Goal: Task Accomplishment & Management: Use online tool/utility

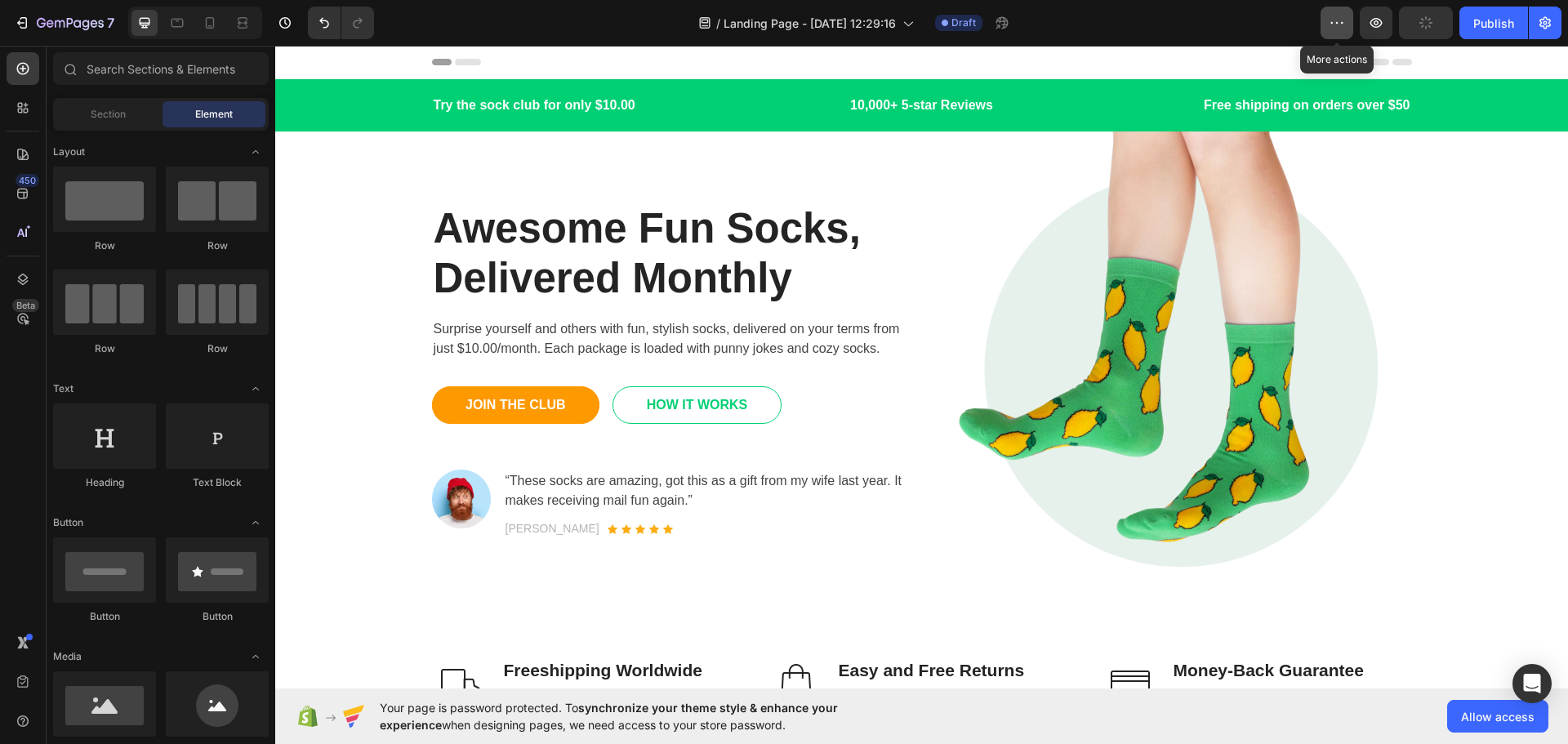
click at [1345, 21] on icon "button" at bounding box center [1337, 23] width 17 height 17
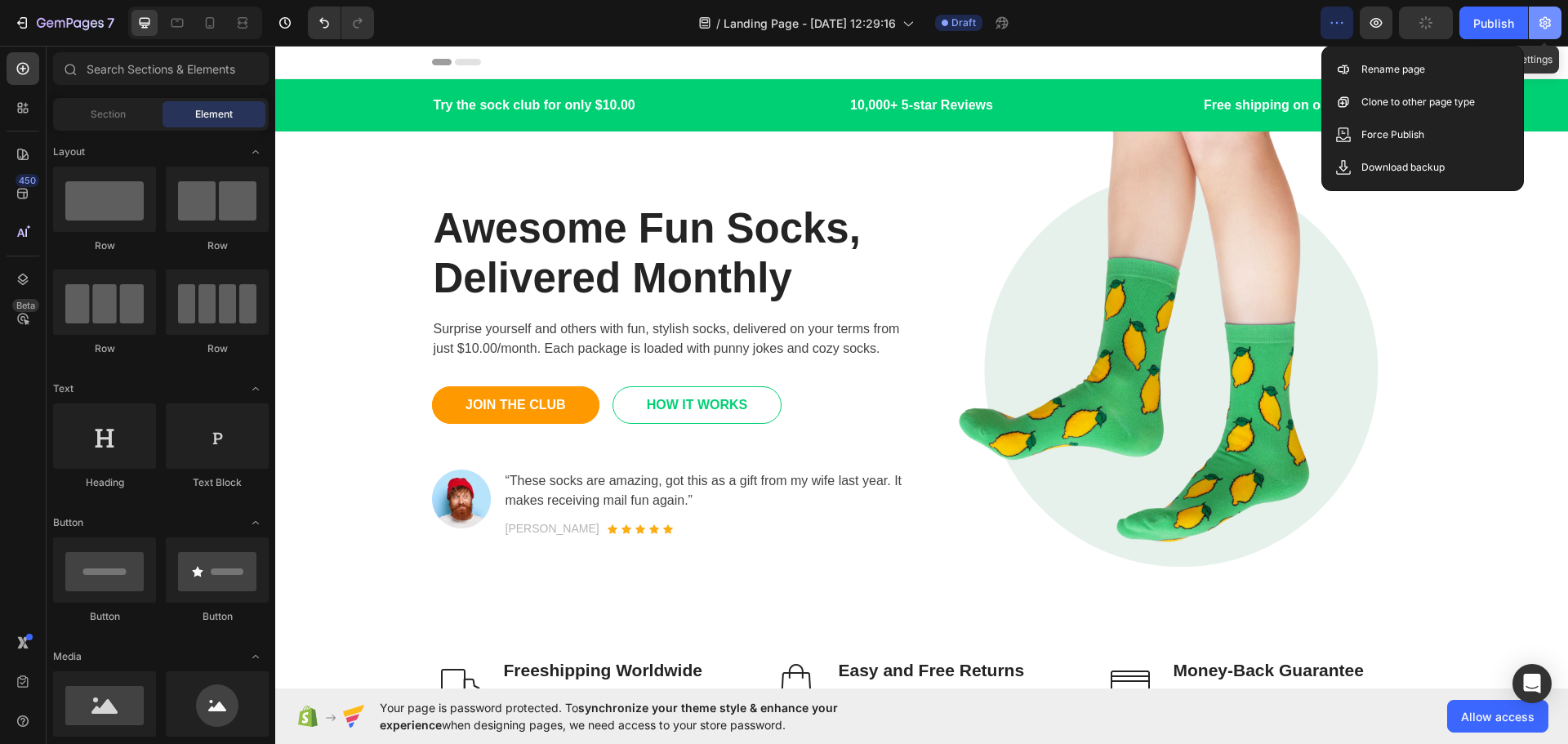
click at [1551, 17] on icon "button" at bounding box center [1545, 23] width 17 height 17
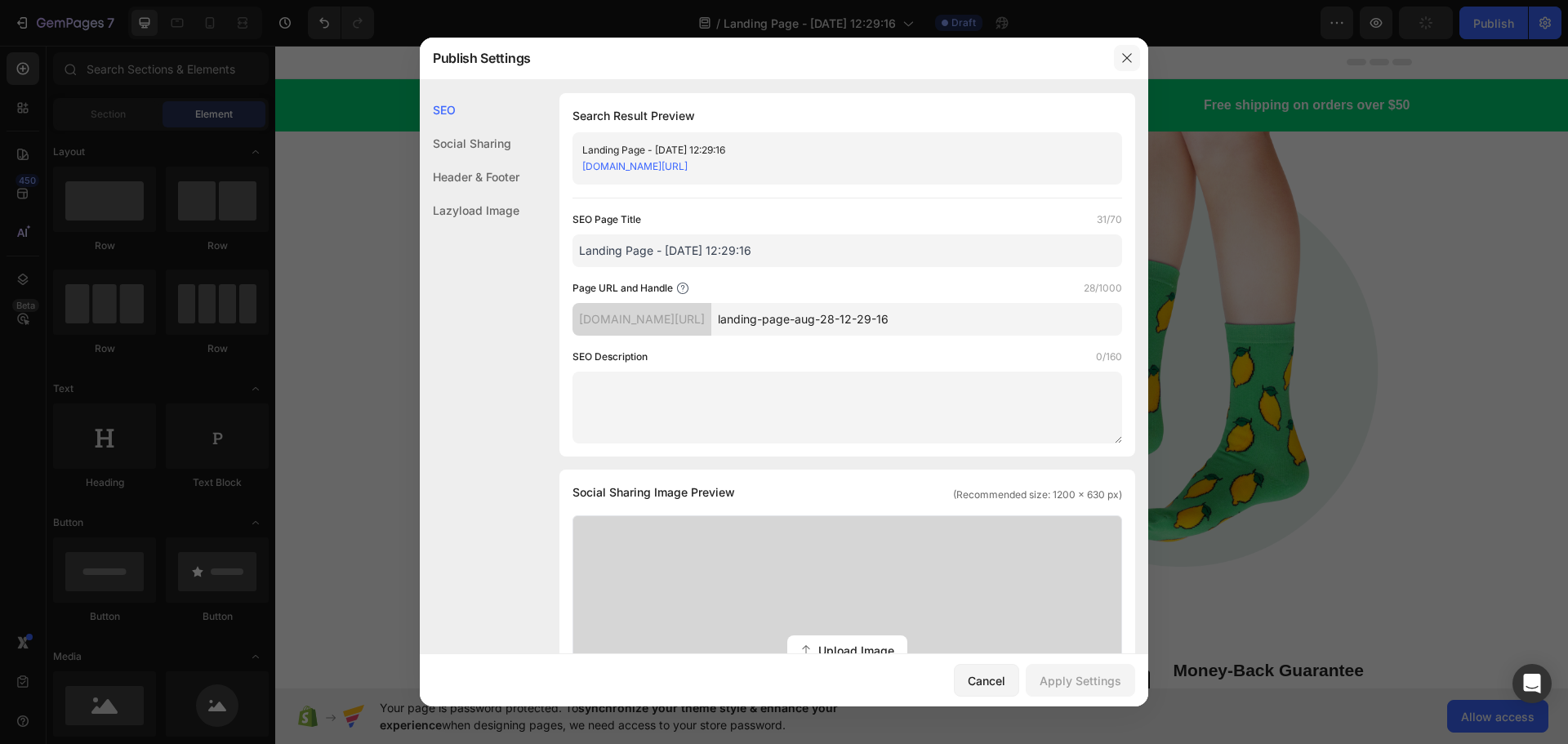
click at [1127, 49] on button "button" at bounding box center [1127, 58] width 27 height 27
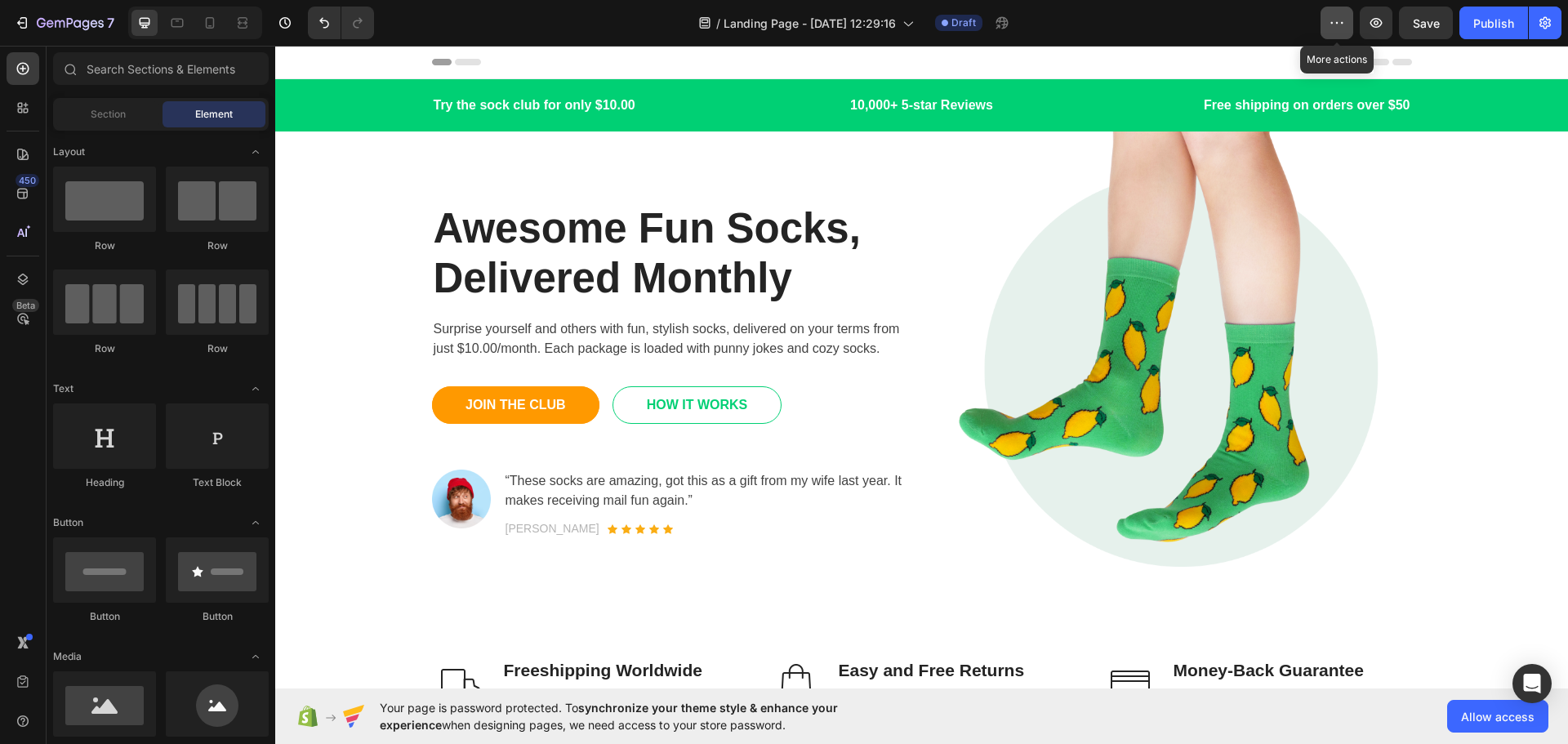
click at [1337, 22] on icon "button" at bounding box center [1337, 23] width 17 height 17
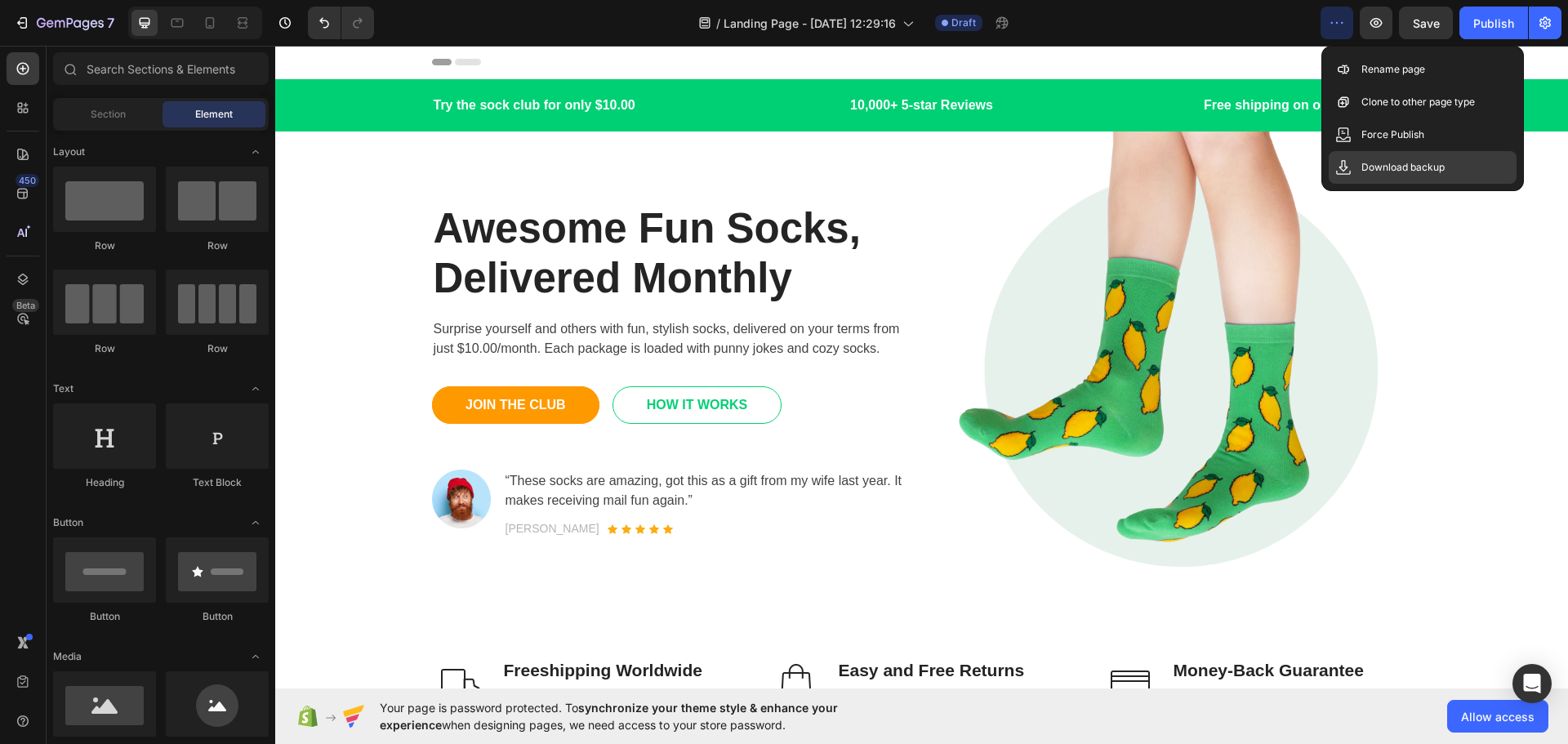
click at [1403, 163] on p "Download backup" at bounding box center [1402, 167] width 84 height 17
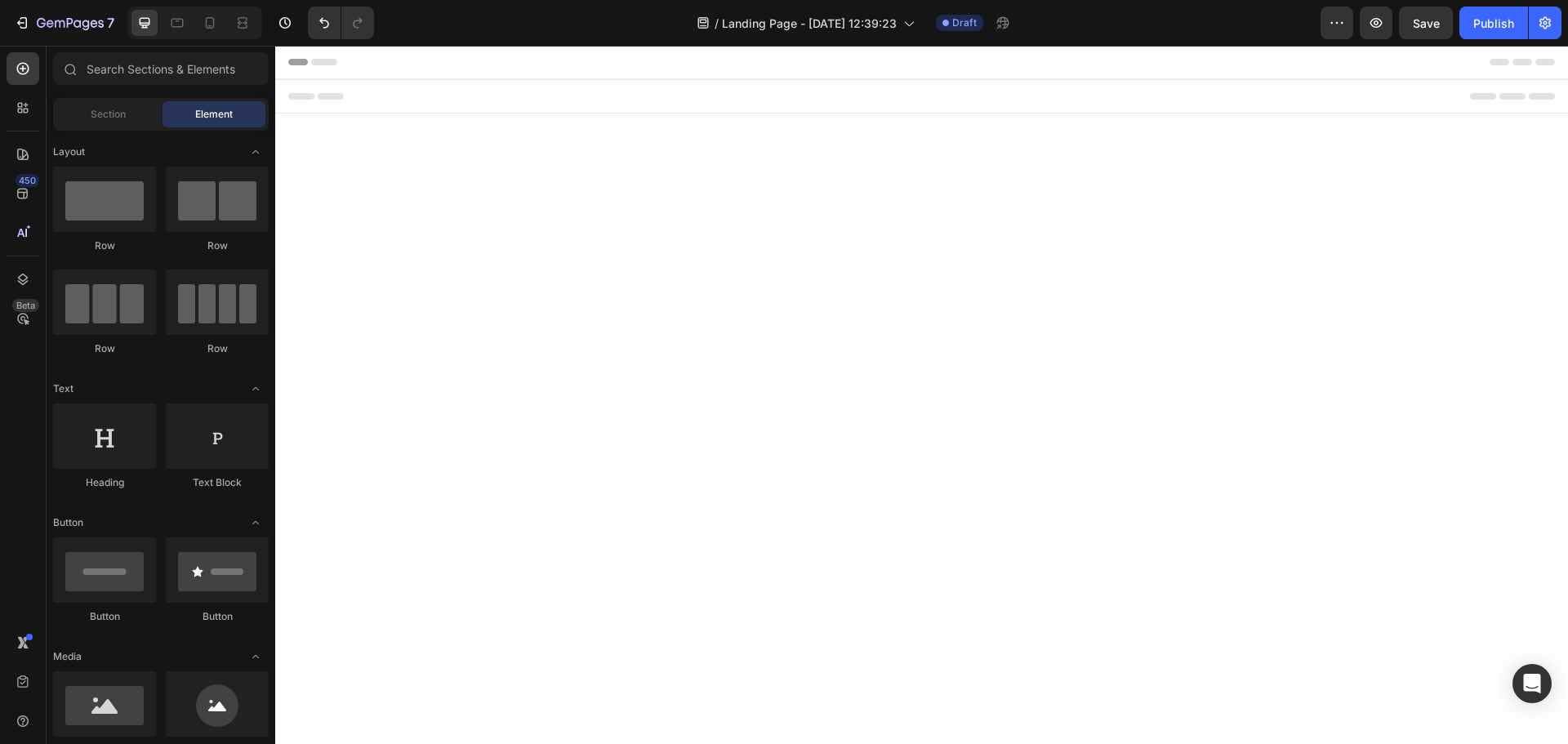
click at [1008, 236] on body "Header Root Footer" at bounding box center [921, 367] width 1293 height 643
click at [1339, 20] on icon "button" at bounding box center [1337, 23] width 17 height 17
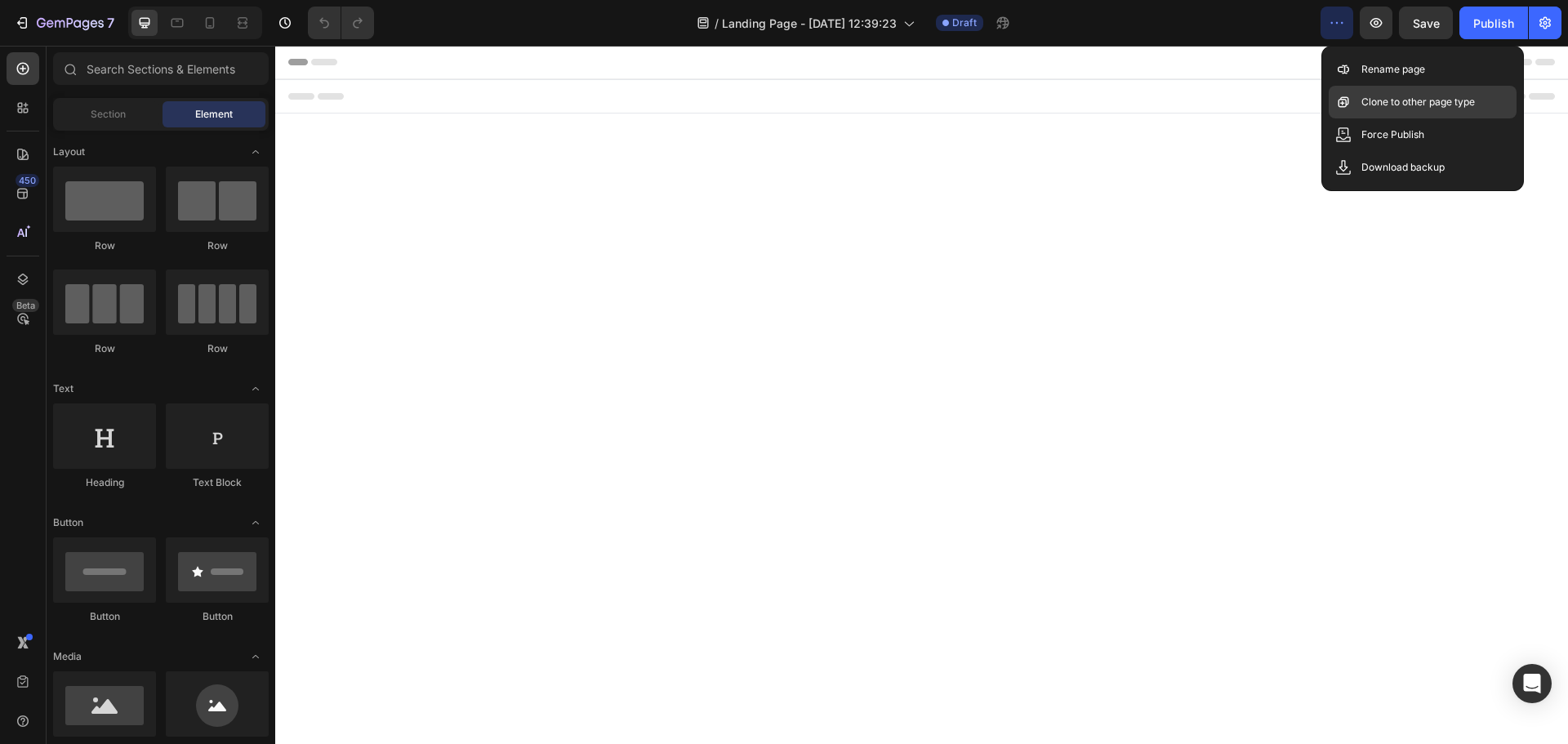
click at [1393, 100] on p "Clone to other page type" at bounding box center [1417, 102] width 113 height 17
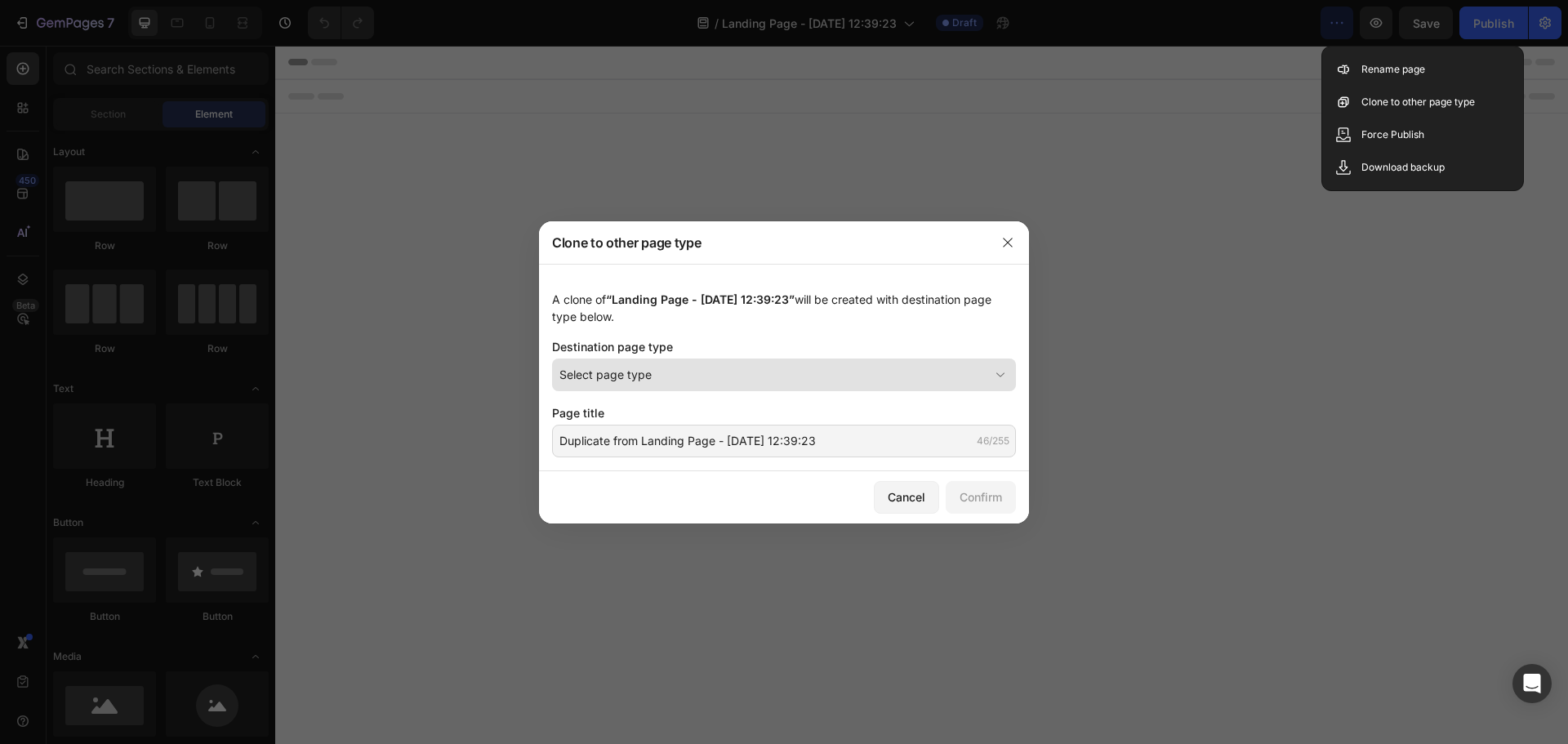
click at [660, 374] on div "Select page type" at bounding box center [774, 374] width 430 height 17
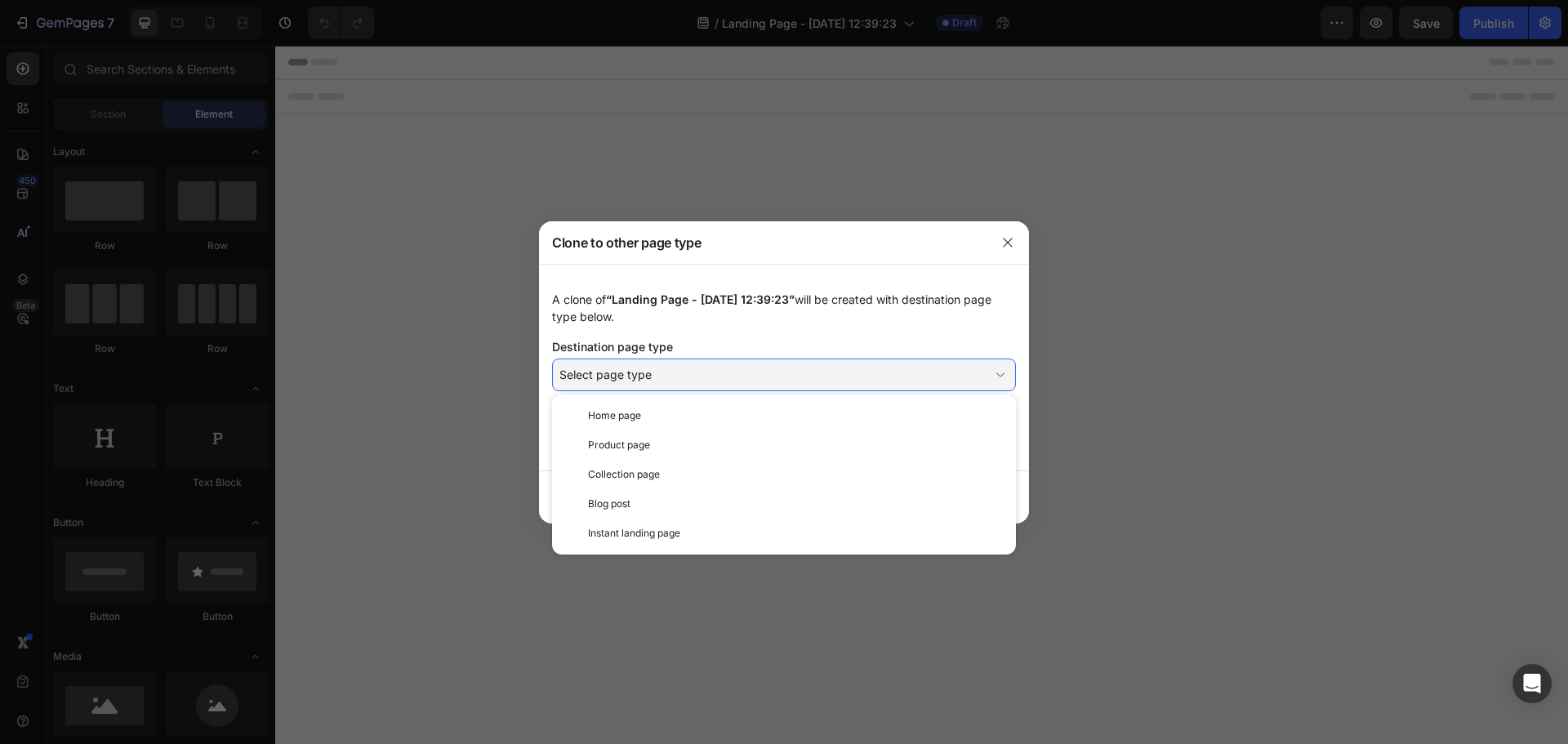
click at [1153, 299] on div at bounding box center [784, 372] width 1568 height 744
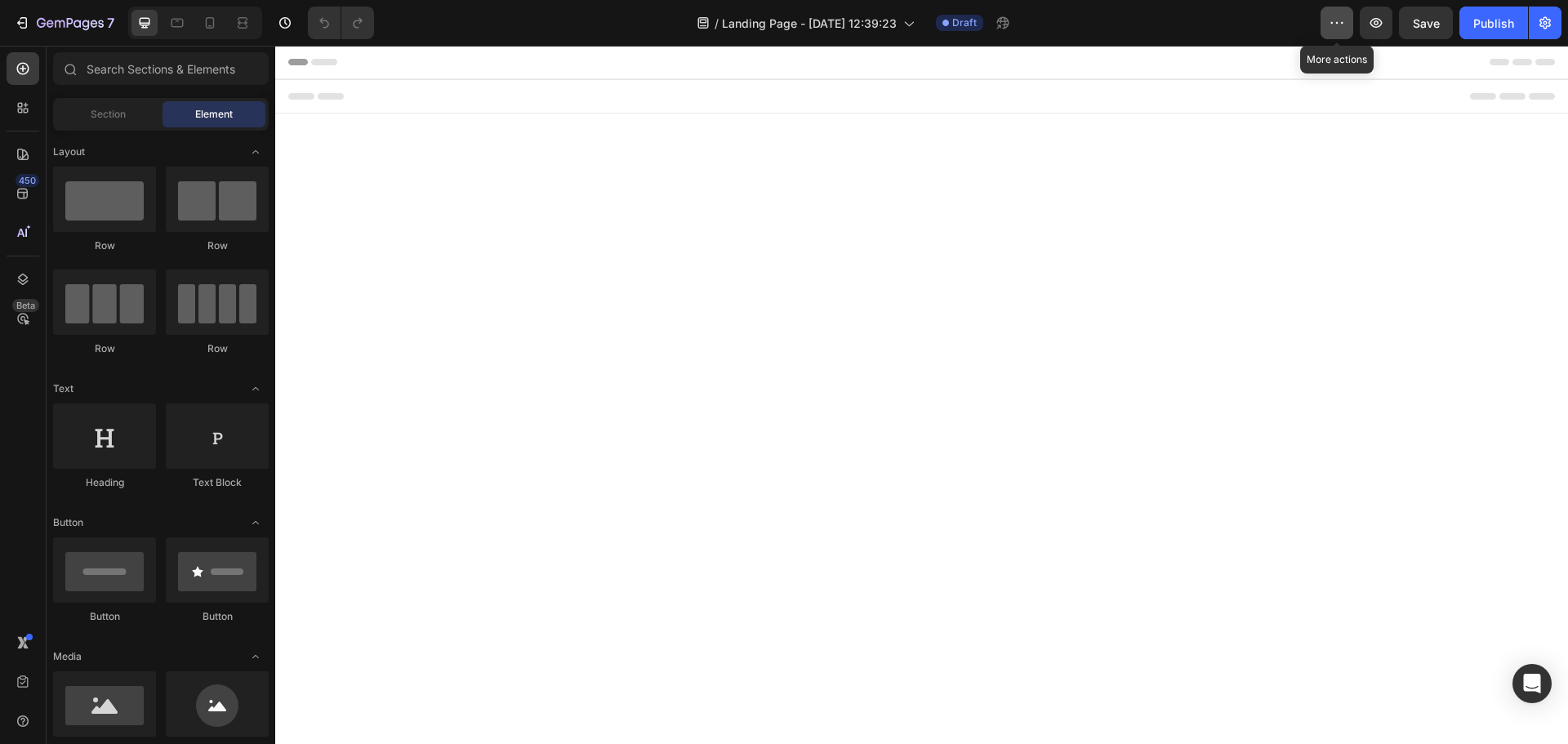
click at [1339, 29] on icon "button" at bounding box center [1337, 23] width 17 height 17
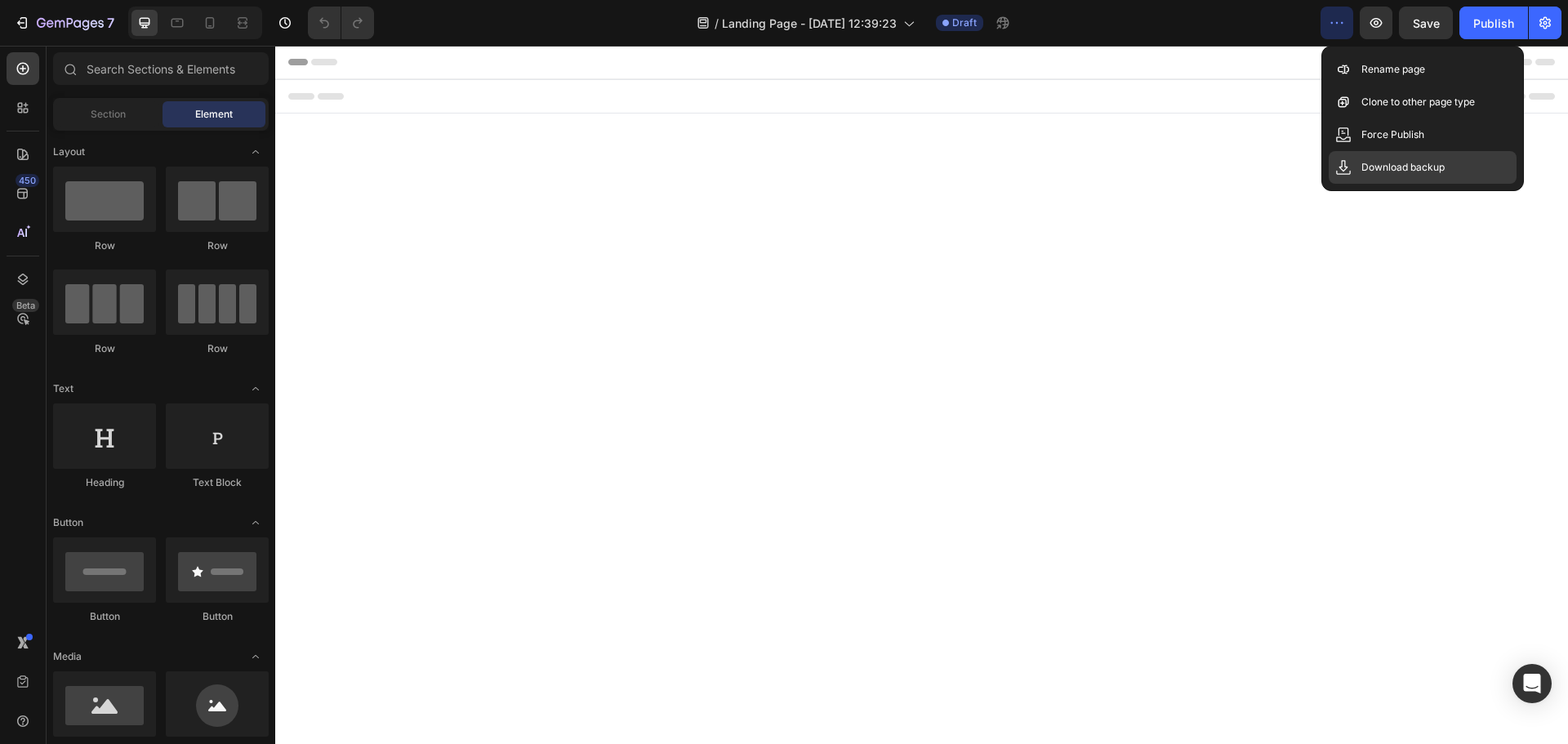
click at [1415, 173] on p "Download backup" at bounding box center [1402, 167] width 84 height 17
click at [1173, 308] on body "Header Root Footer" at bounding box center [921, 367] width 1293 height 643
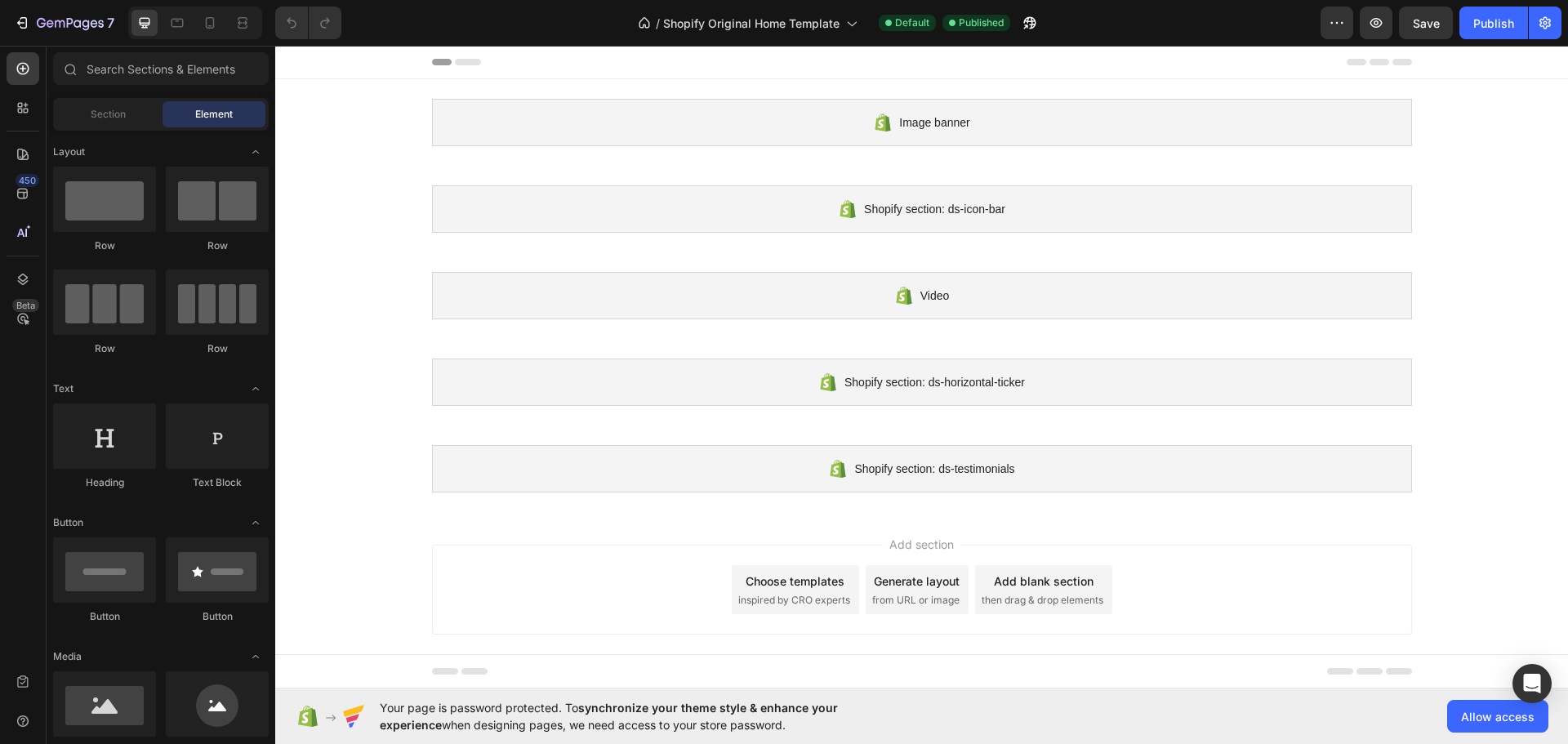
click at [1477, 181] on div "Image banner Shopify section: Image banner Shopify section: ds-icon-bar Shopify…" at bounding box center [921, 296] width 1293 height 433
click at [799, 592] on div "Choose templates inspired by CRO experts" at bounding box center [795, 589] width 128 height 49
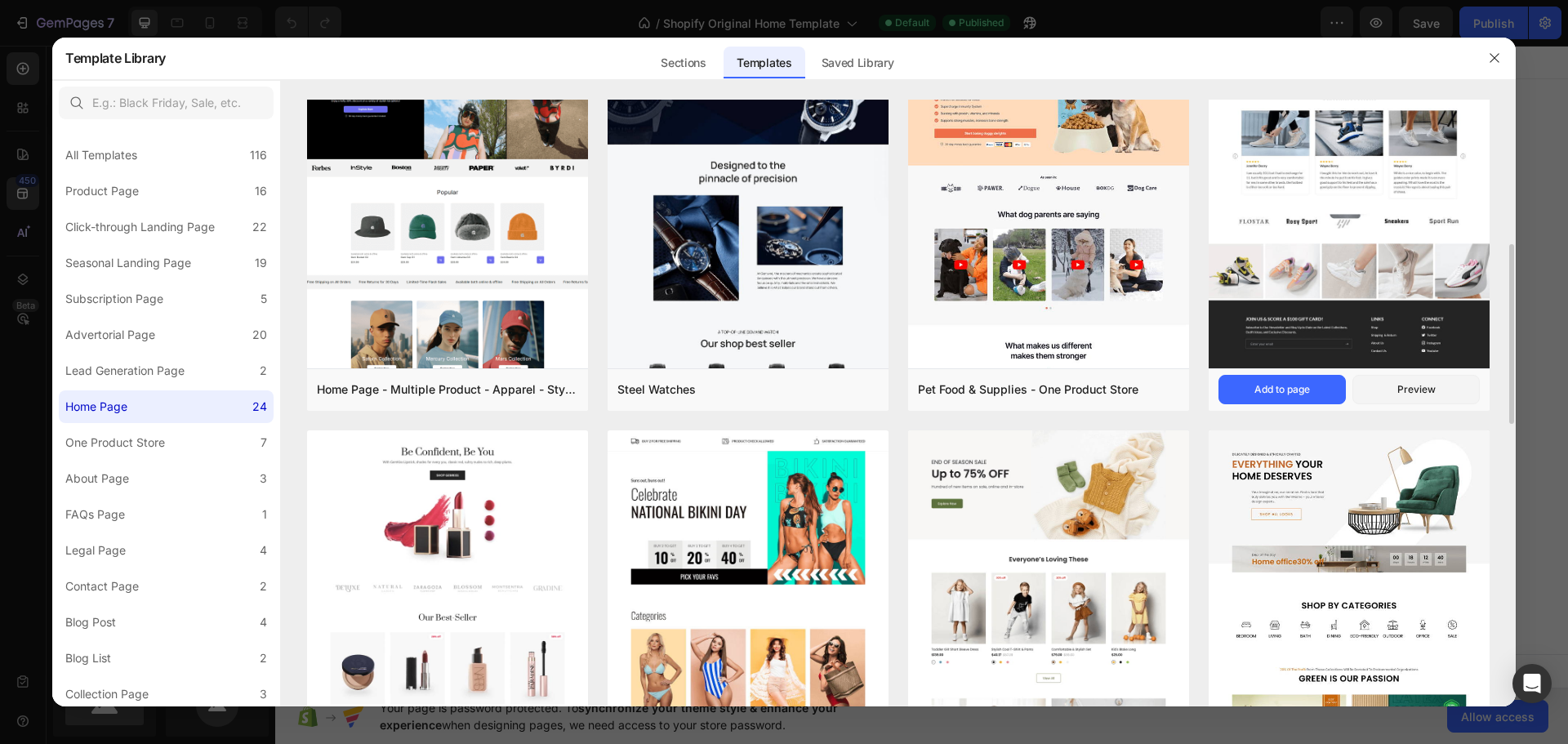
scroll to position [572, 0]
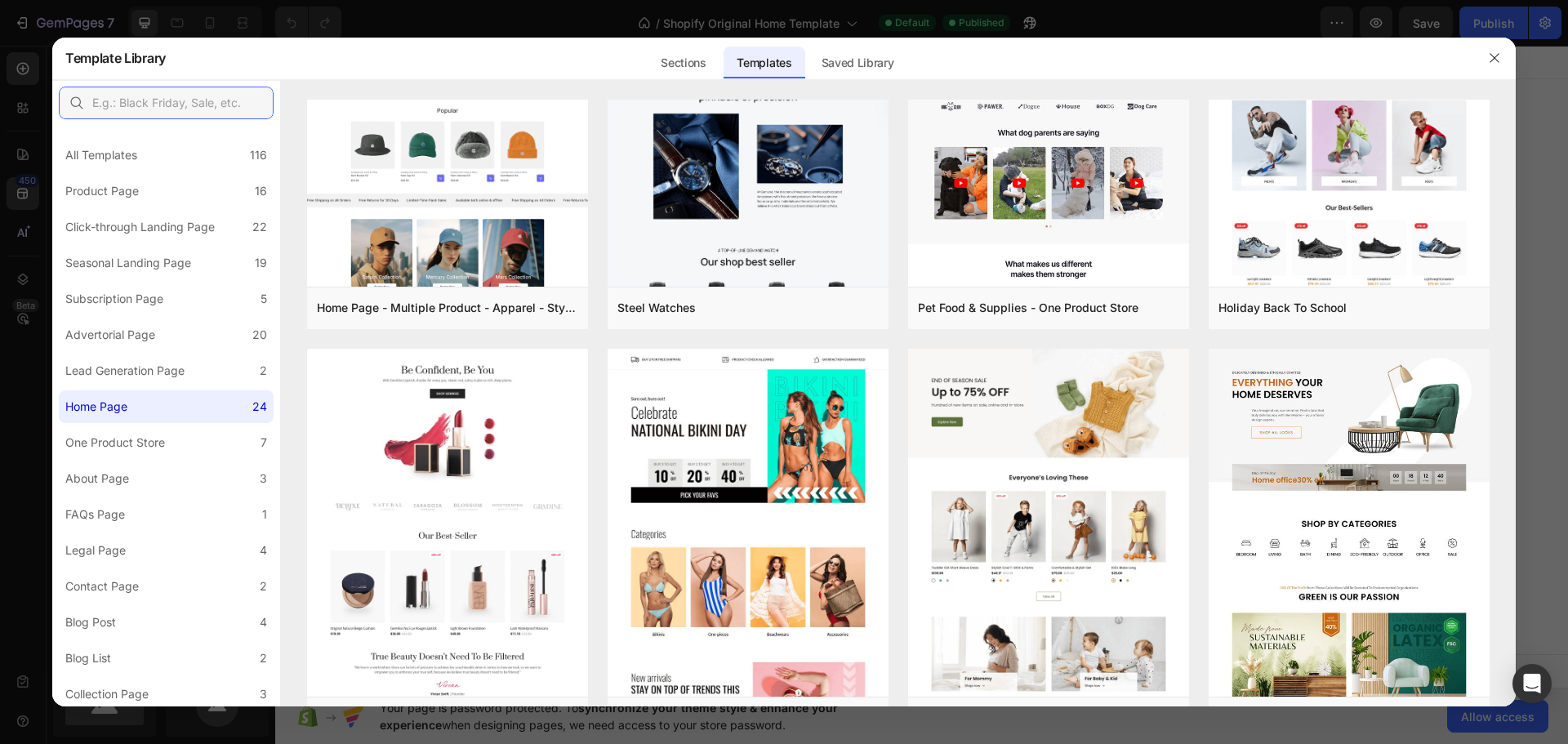
click at [147, 107] on input "text" at bounding box center [166, 103] width 215 height 32
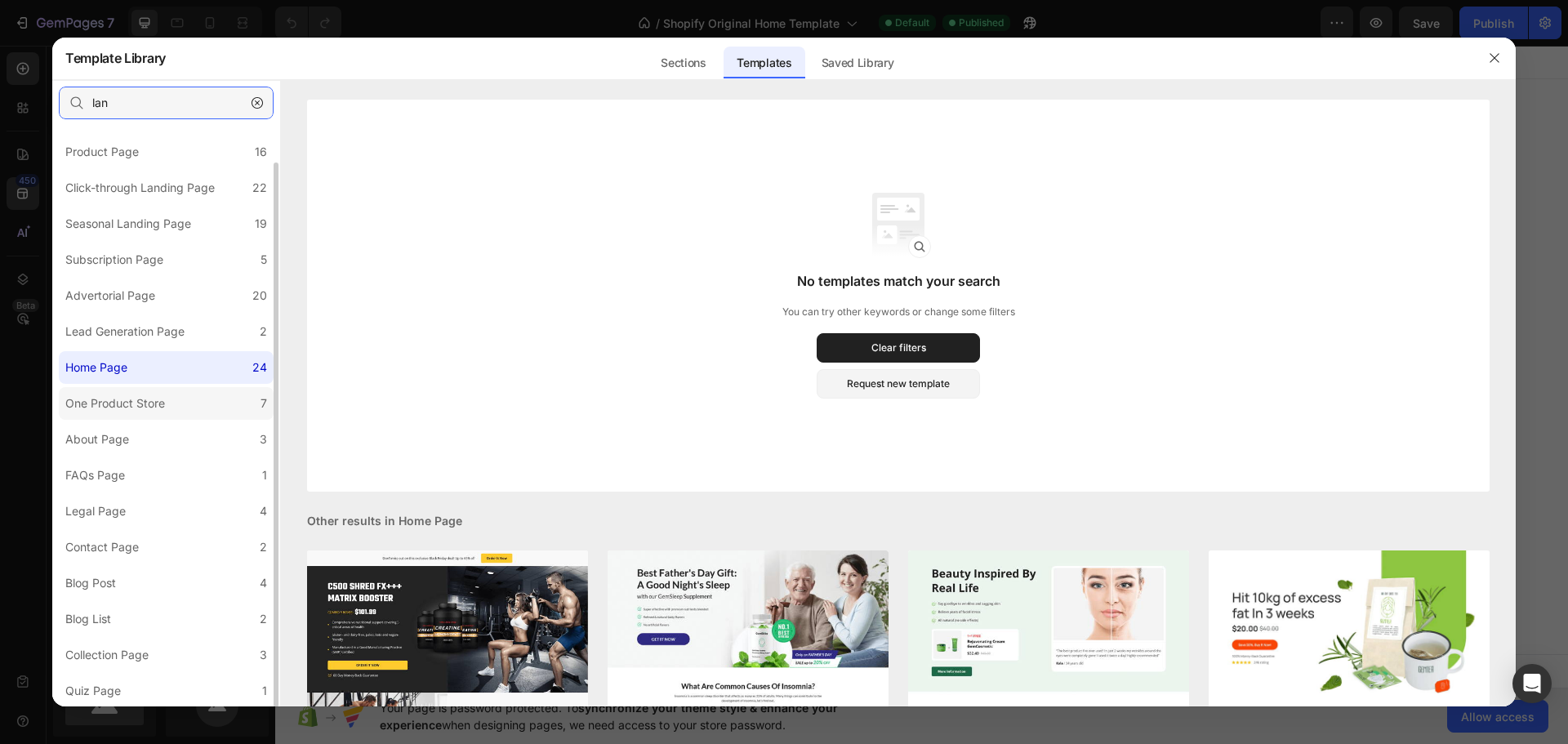
scroll to position [0, 0]
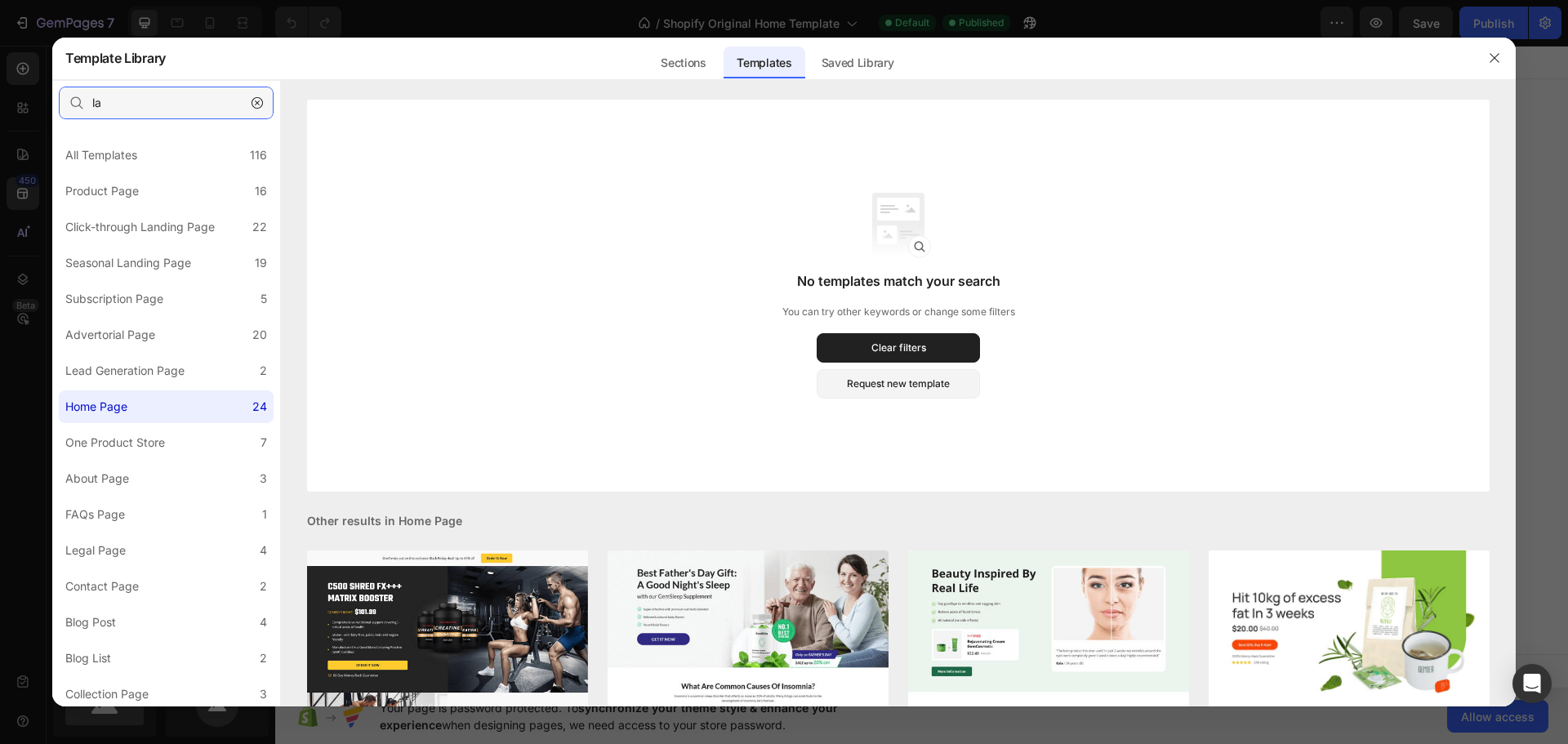
type input "l"
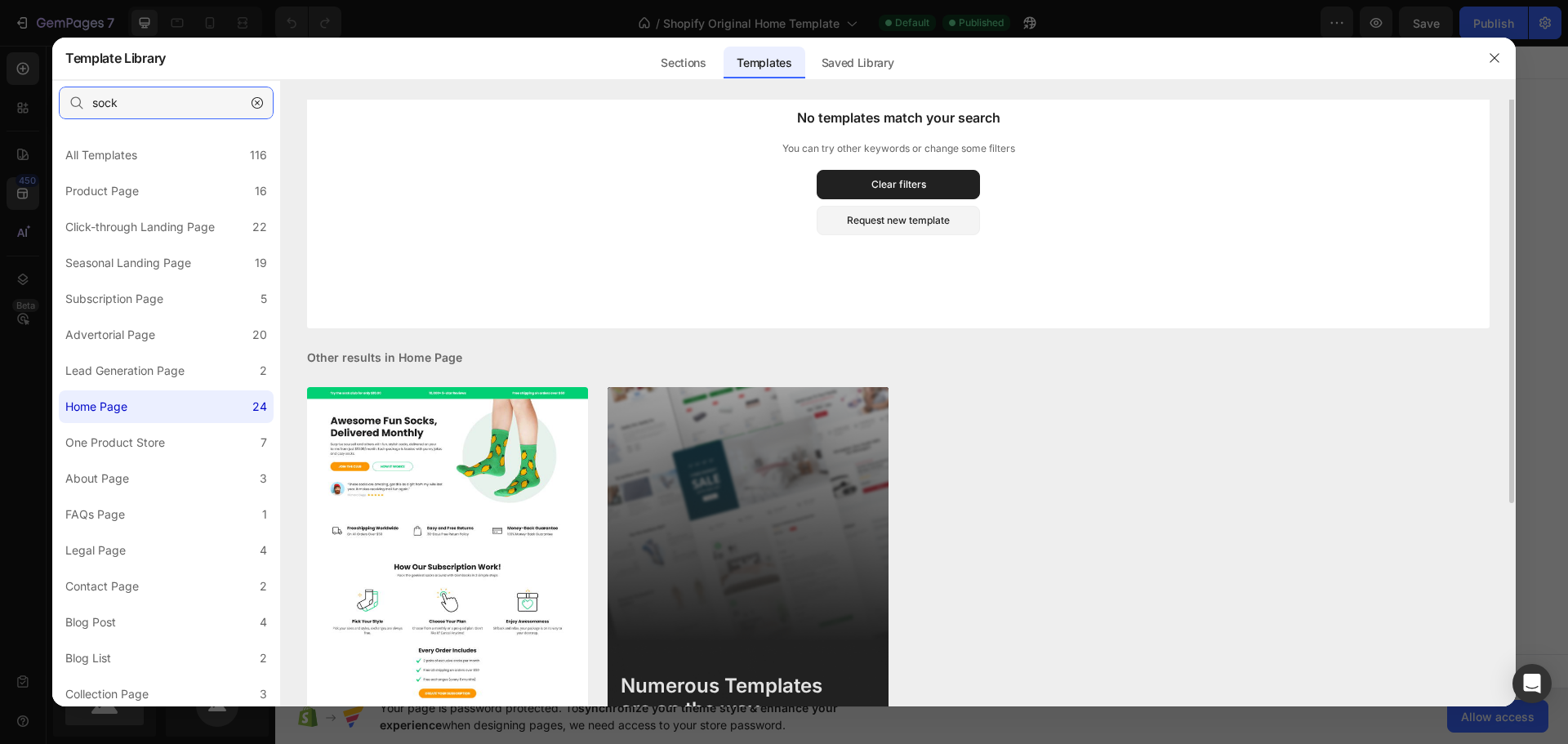
scroll to position [245, 0]
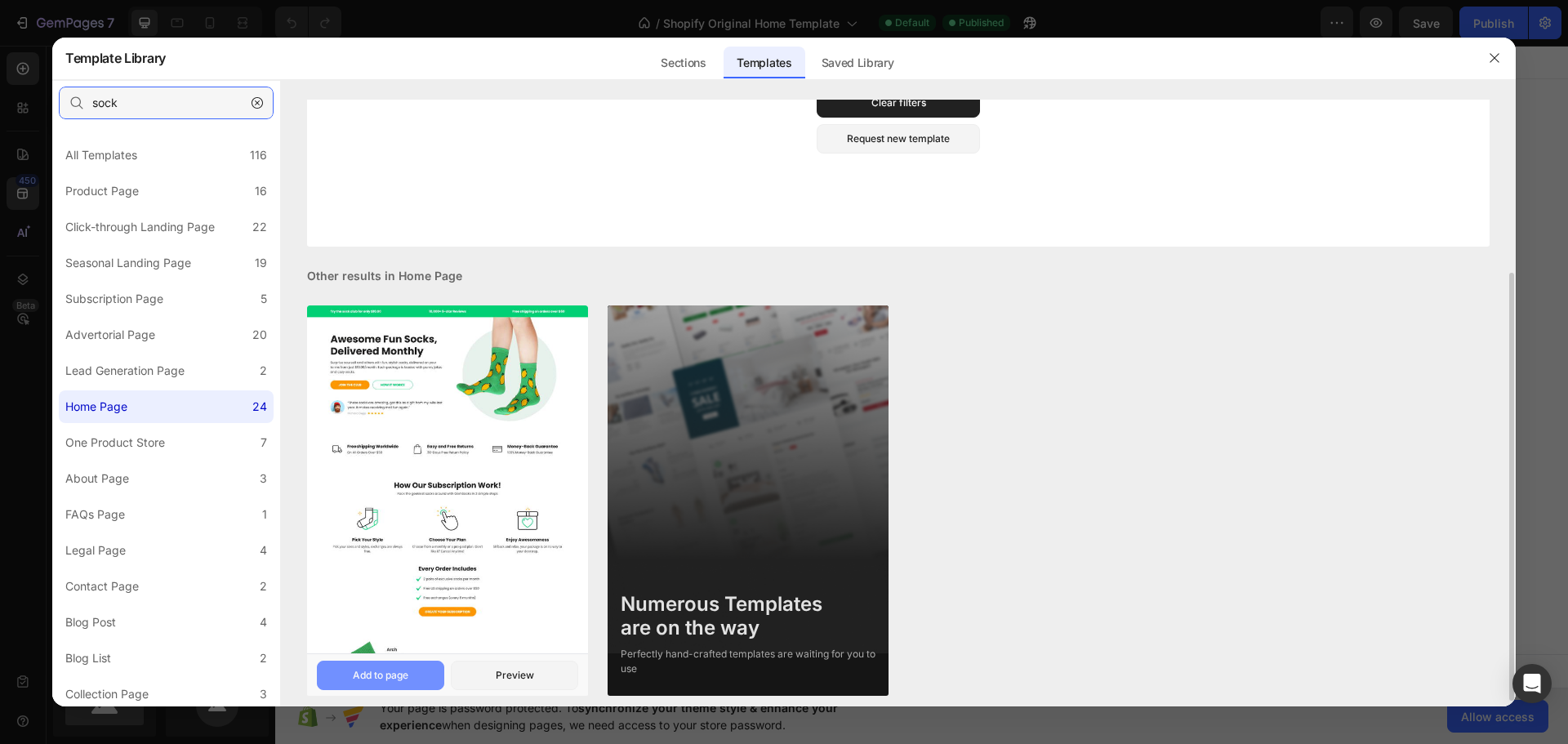
type input "sock"
click at [395, 670] on div "Add to page" at bounding box center [380, 675] width 55 height 15
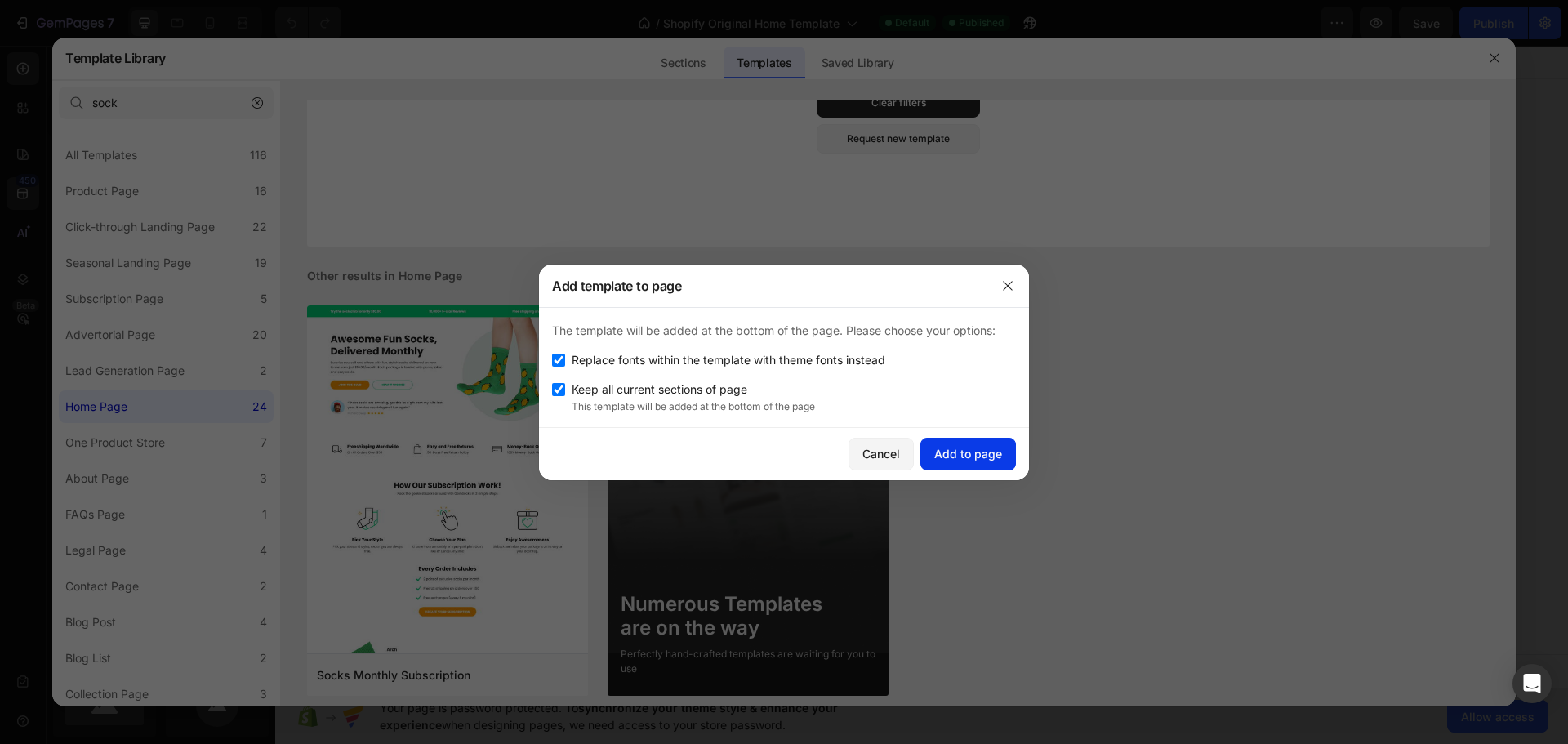
click at [969, 455] on div "Add to page" at bounding box center [968, 453] width 68 height 17
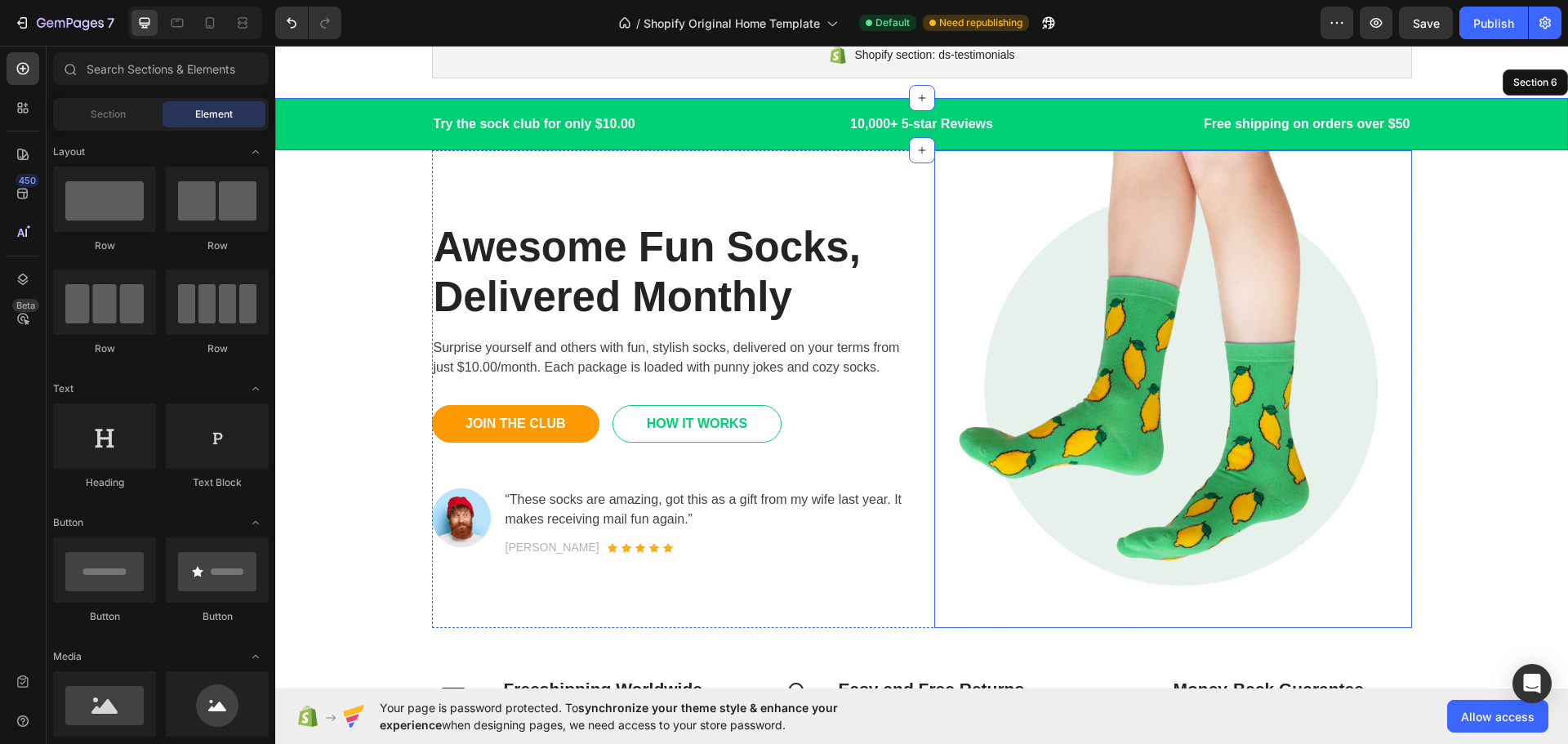
scroll to position [490, 0]
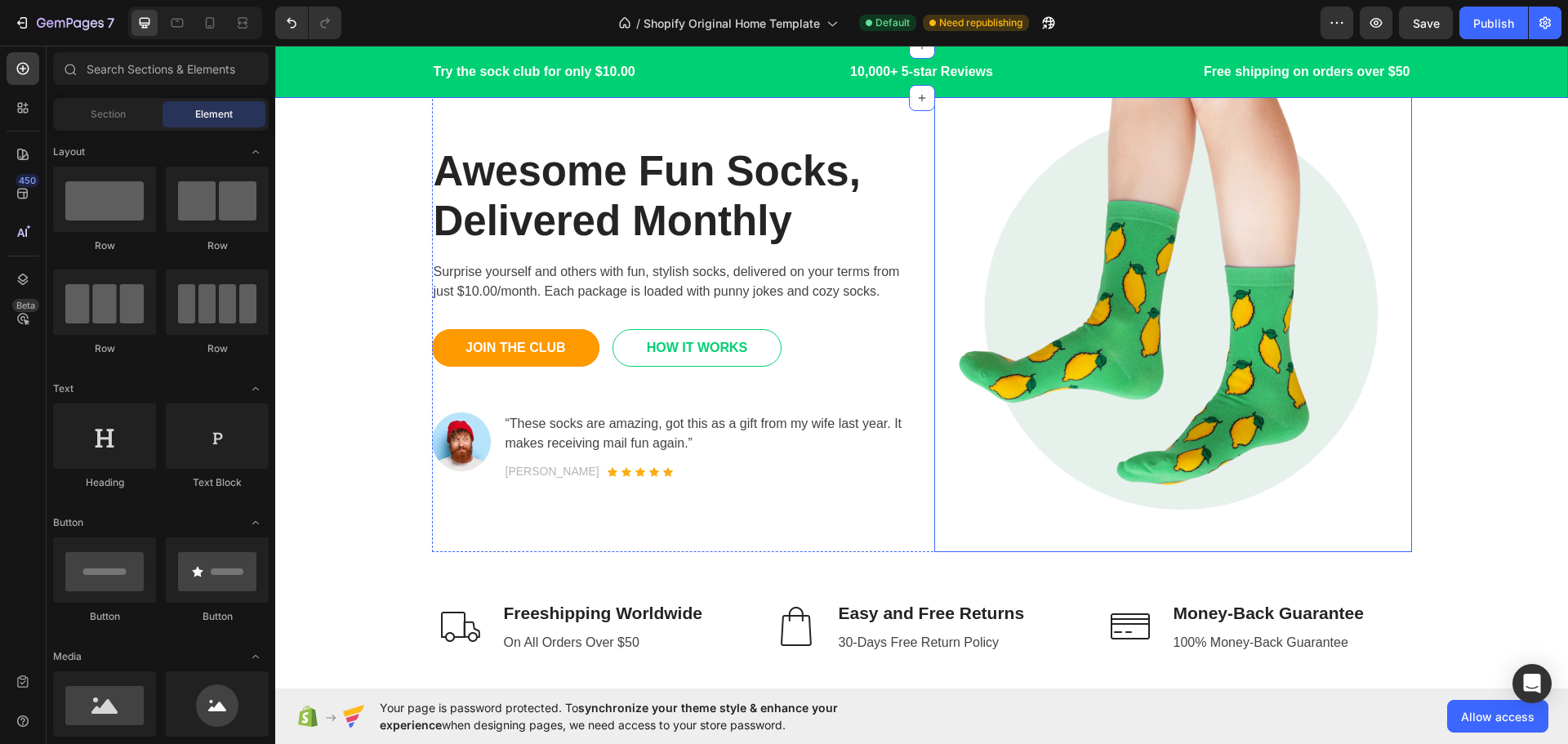
click at [1194, 316] on img at bounding box center [1173, 313] width 478 height 478
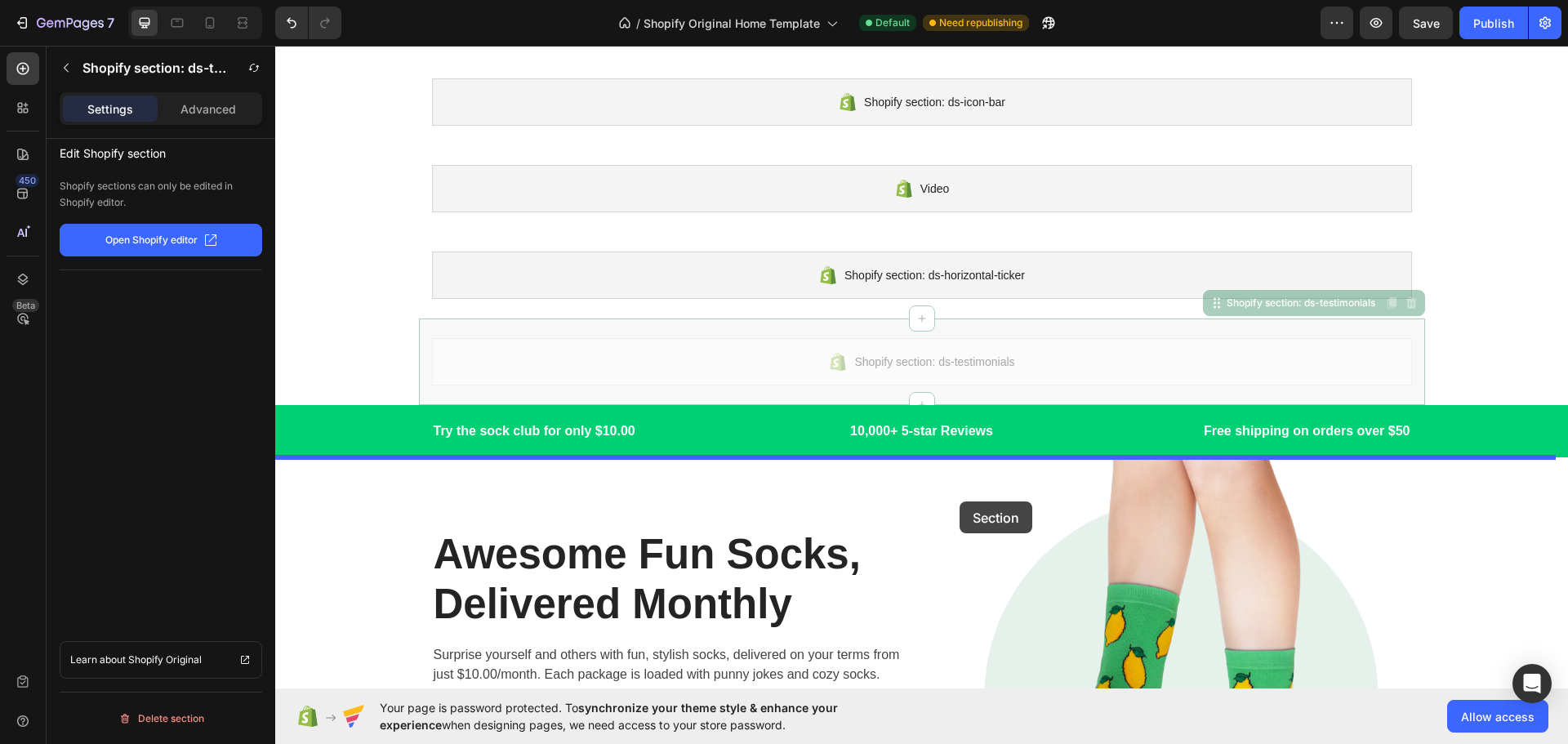
scroll to position [6, 0]
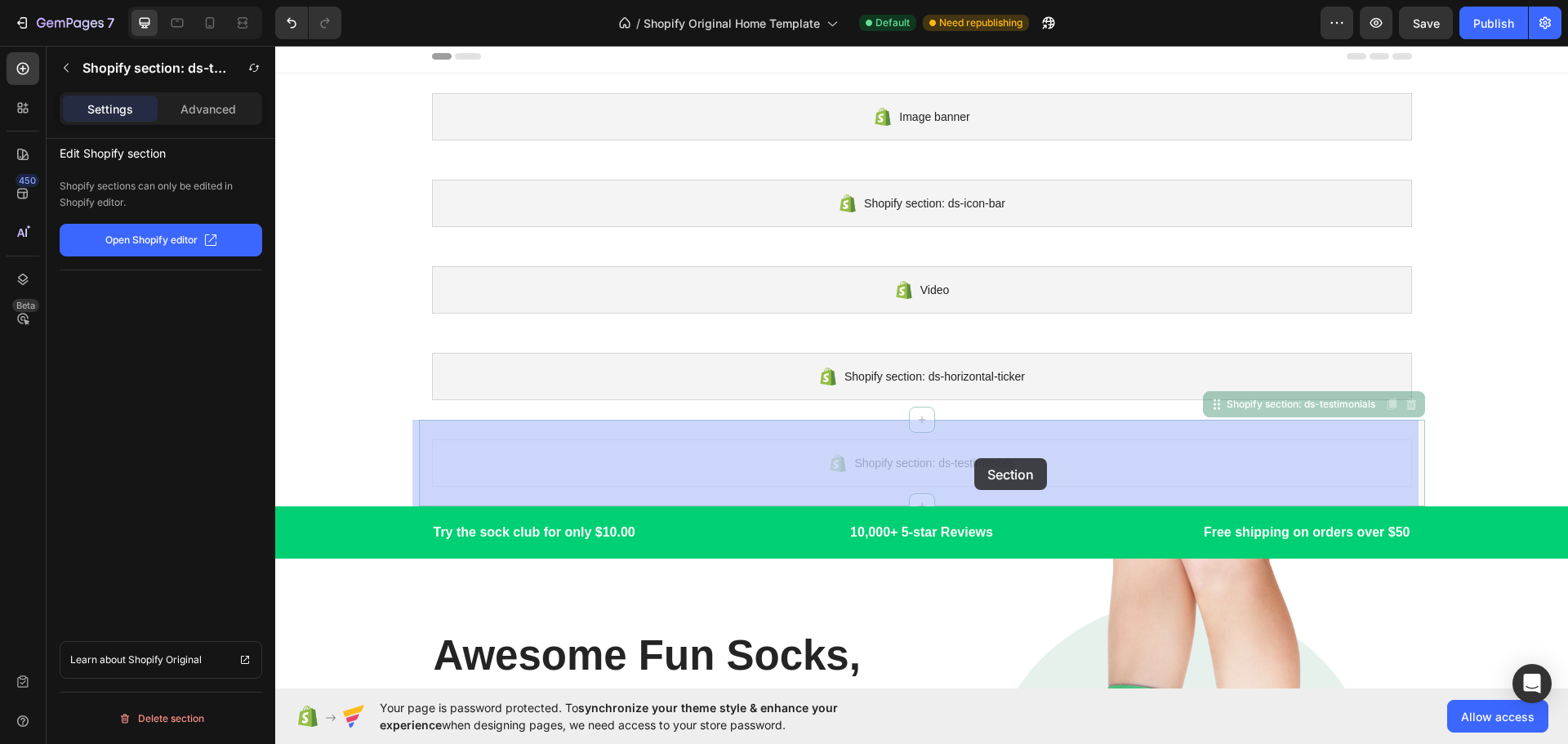
drag, startPoint x: 967, startPoint y: 452, endPoint x: 974, endPoint y: 458, distance: 9.2
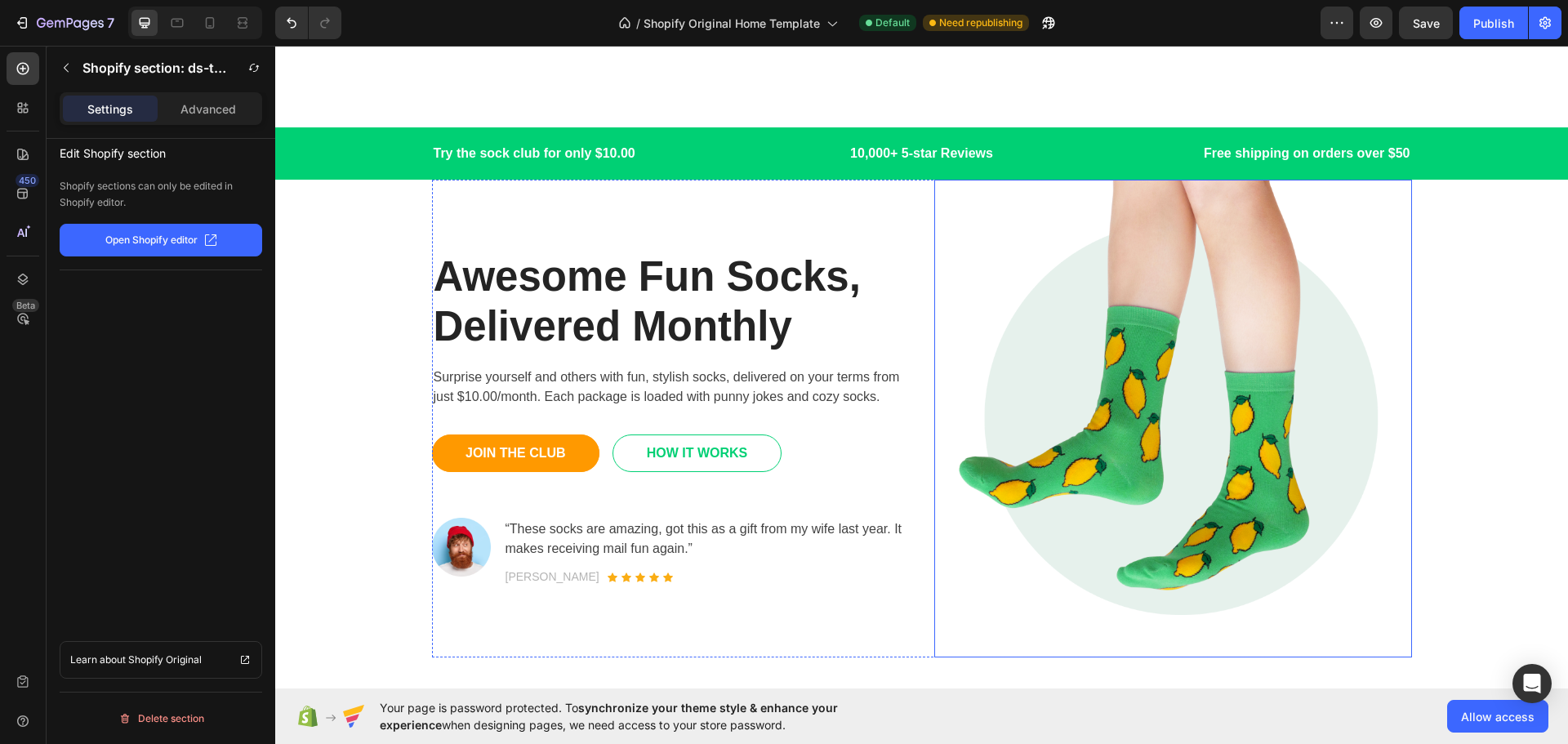
scroll to position [495, 0]
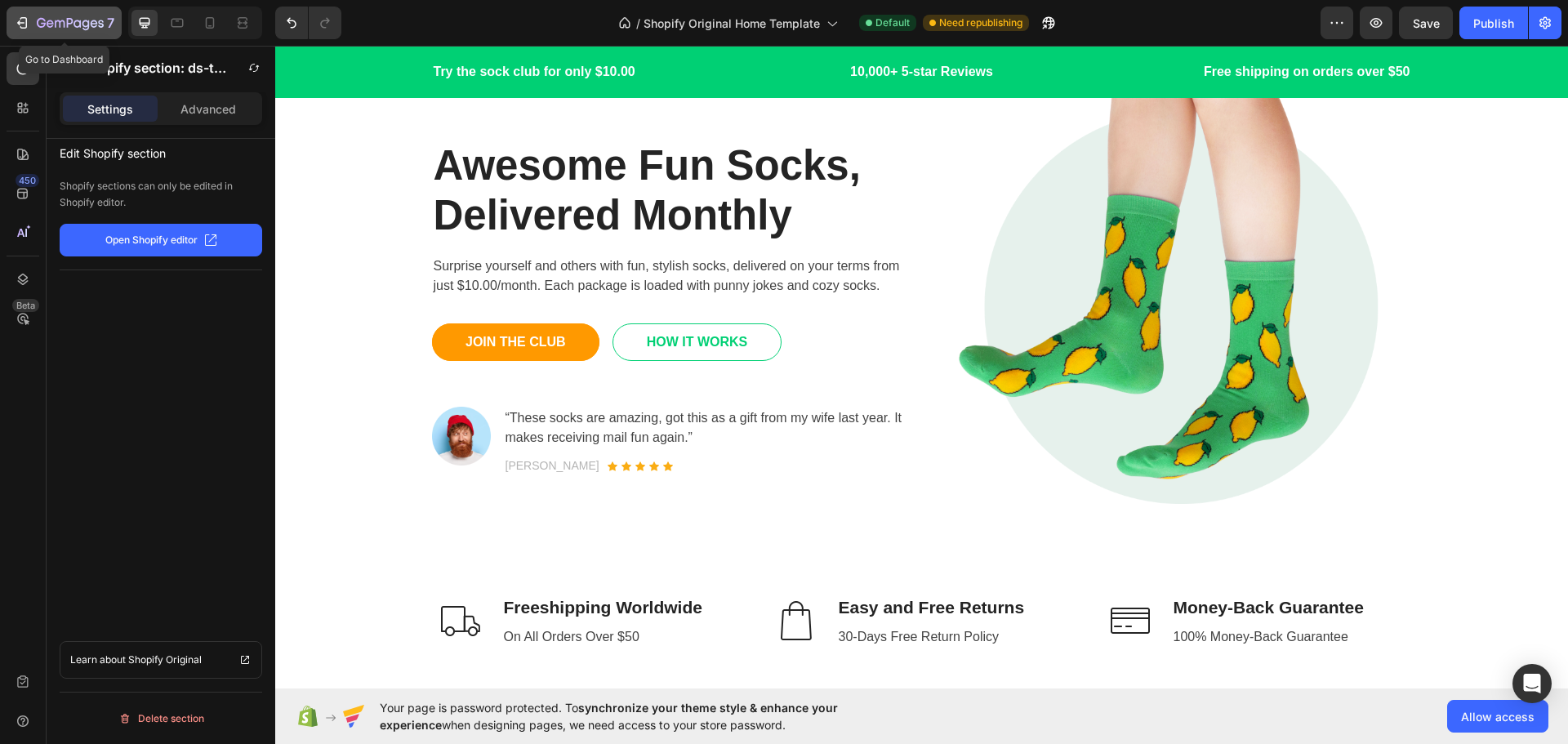
click at [40, 22] on icon "button" at bounding box center [70, 24] width 67 height 14
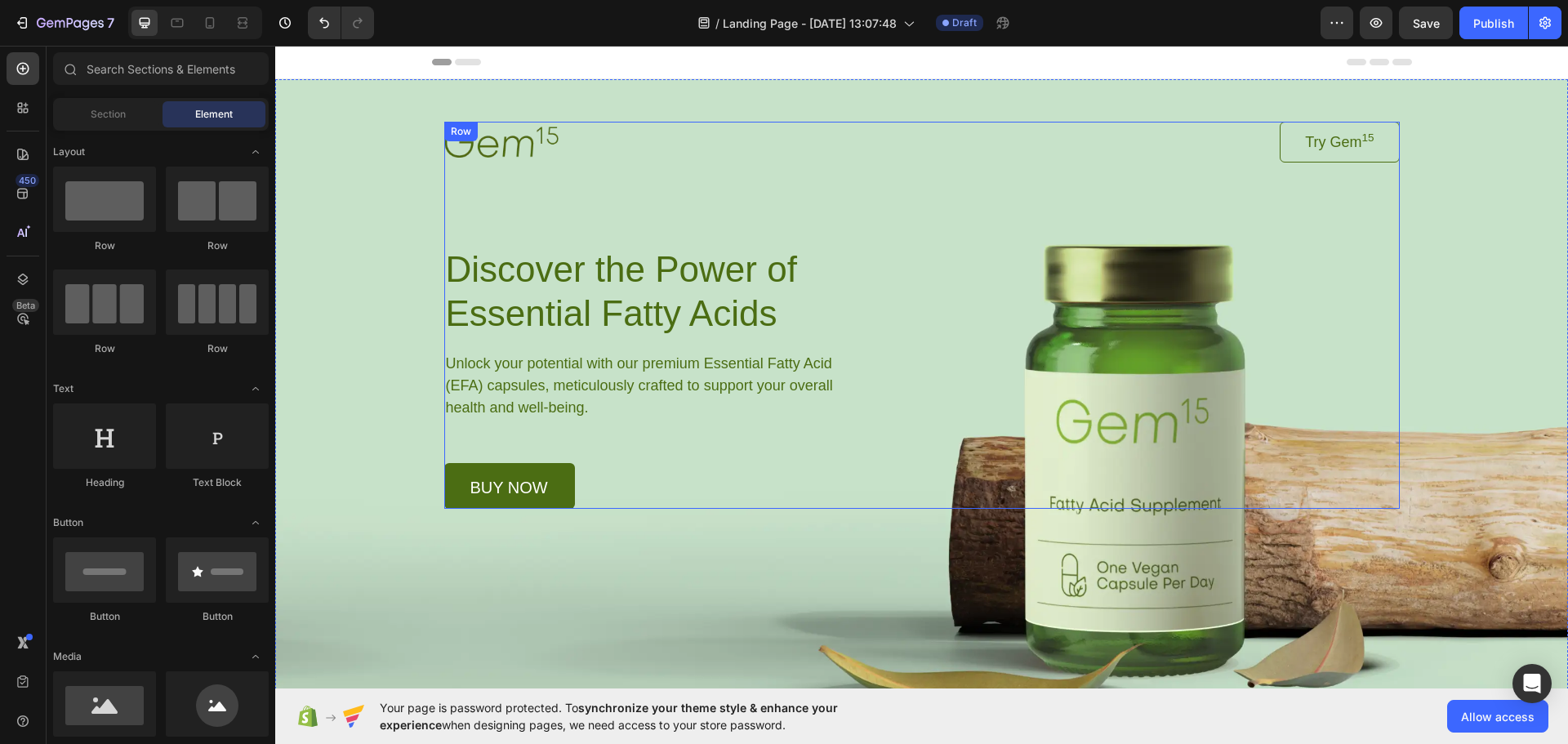
click at [998, 419] on div "Image Try Gem 15 Button Row Discover the Power of Essential Fatty Acids Heading…" at bounding box center [921, 315] width 955 height 387
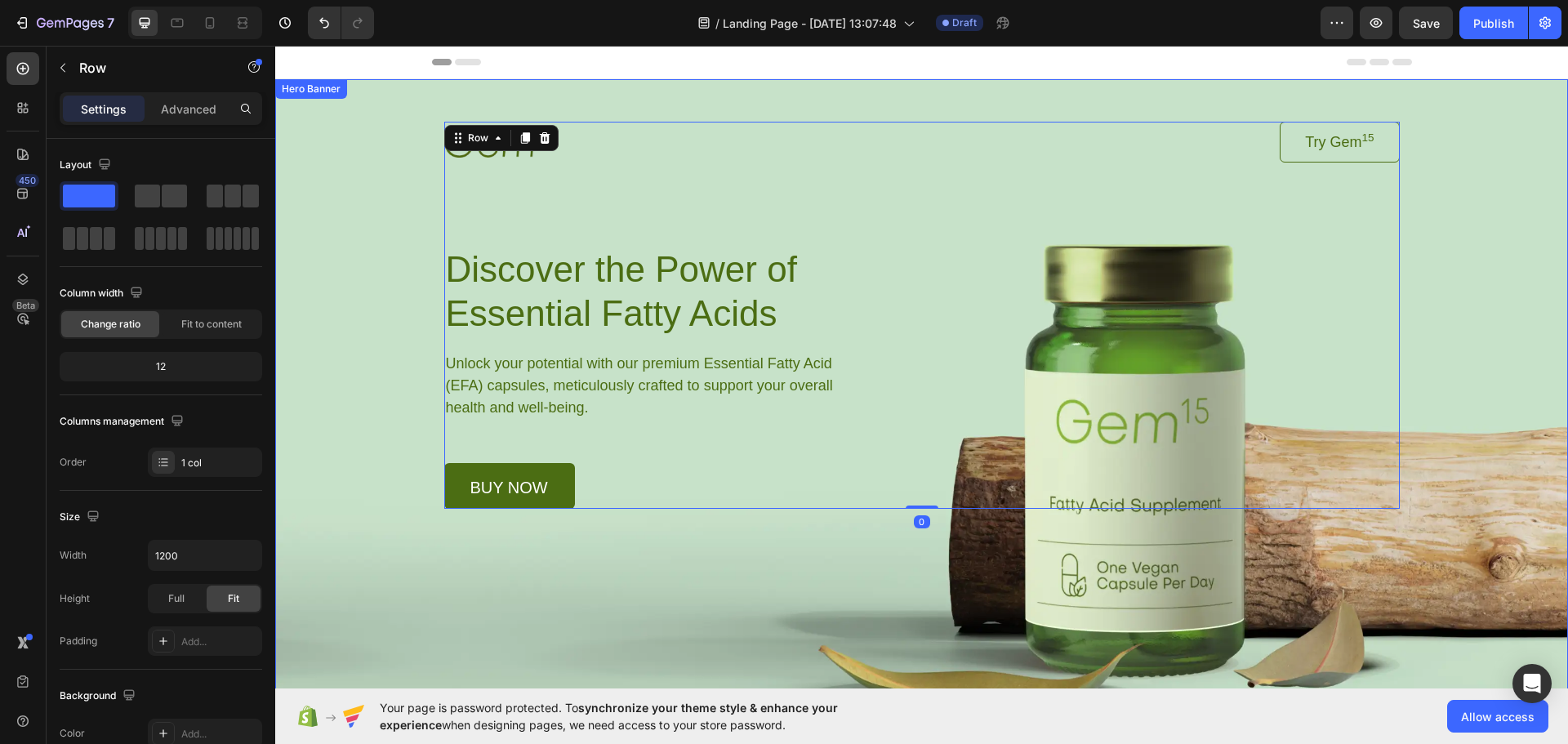
click at [1097, 613] on div "Background Image" at bounding box center [921, 389] width 1293 height 618
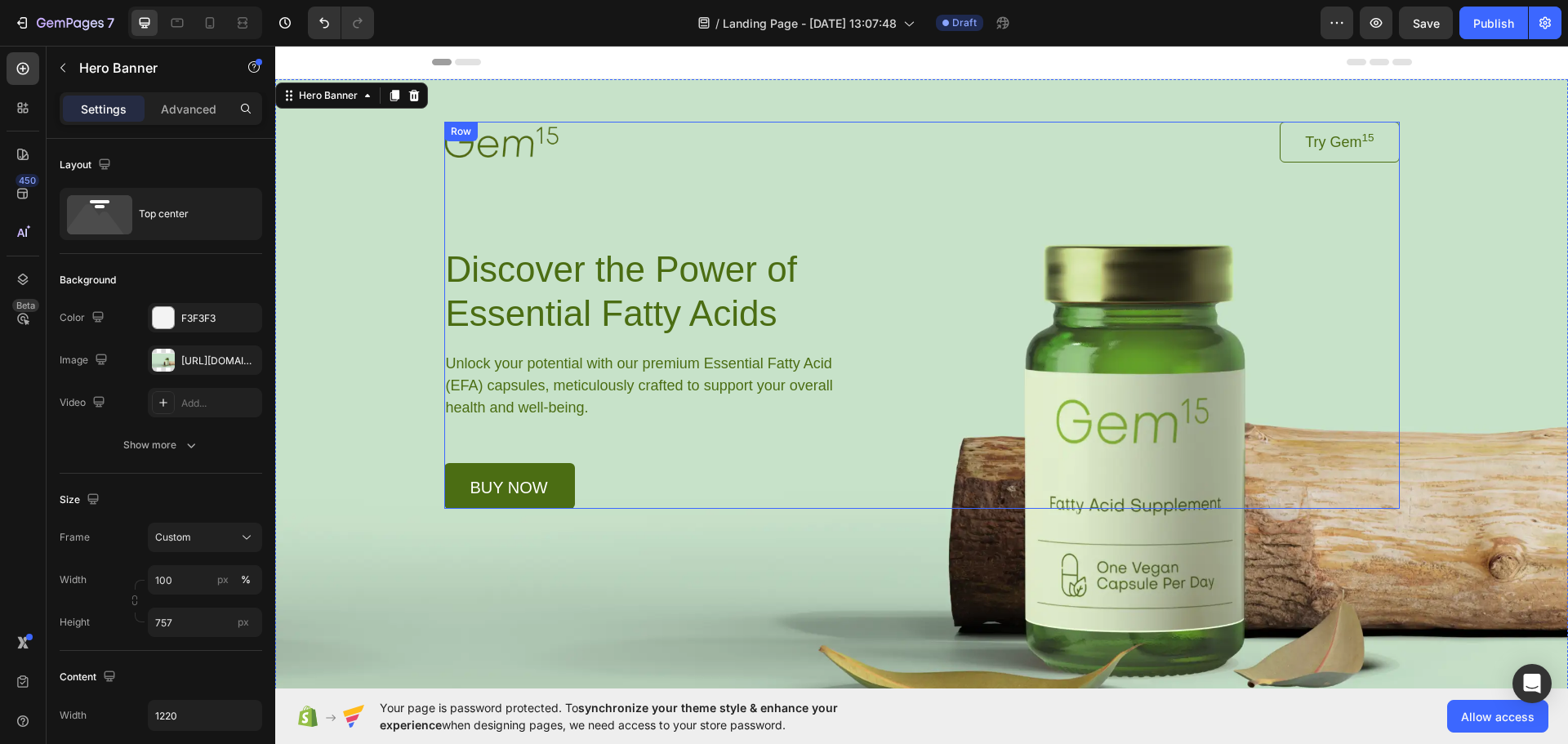
click at [967, 428] on div "Image Try Gem 15 Button Row Discover the Power of Essential Fatty Acids Heading…" at bounding box center [921, 315] width 955 height 387
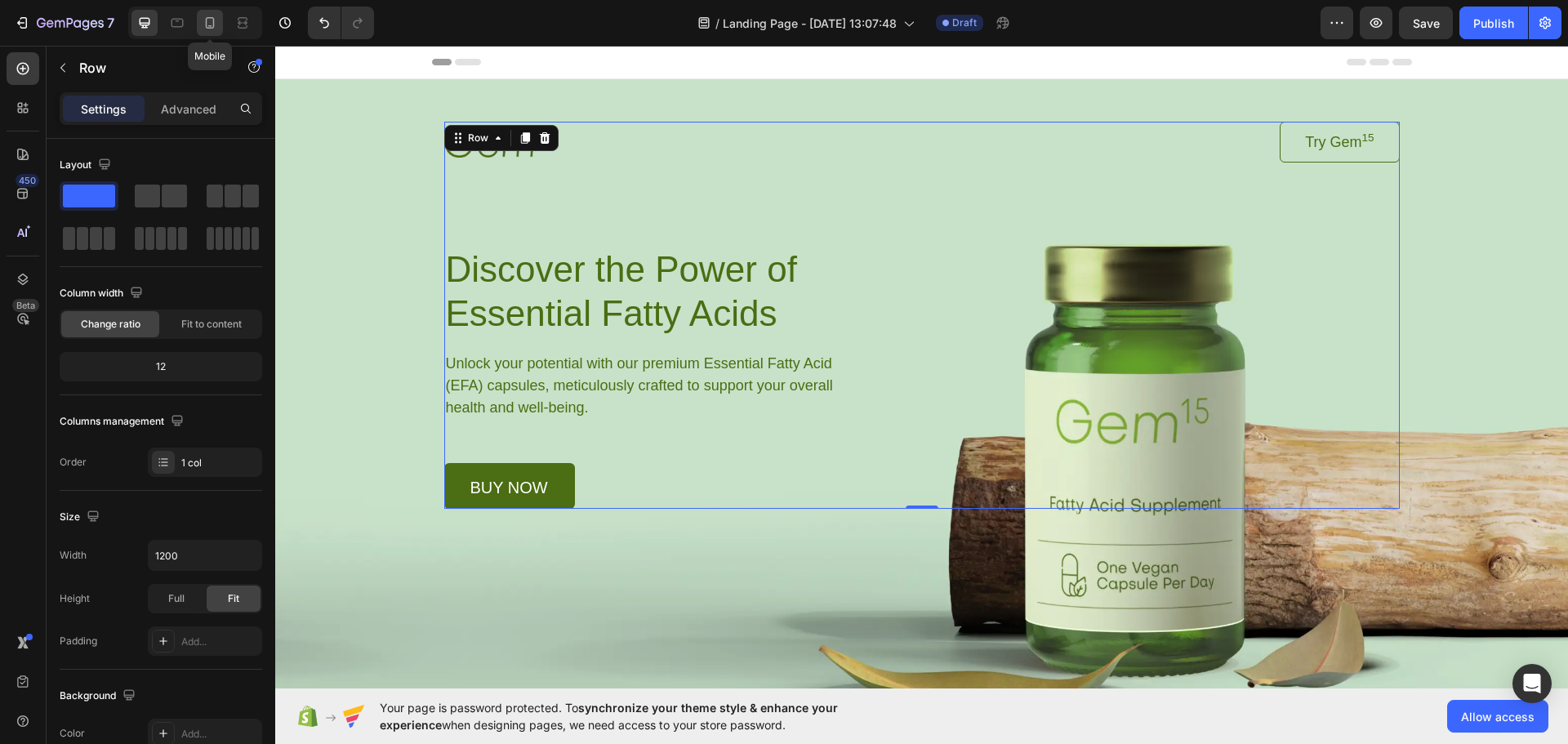
click at [204, 19] on icon at bounding box center [210, 23] width 17 height 17
type input "100%"
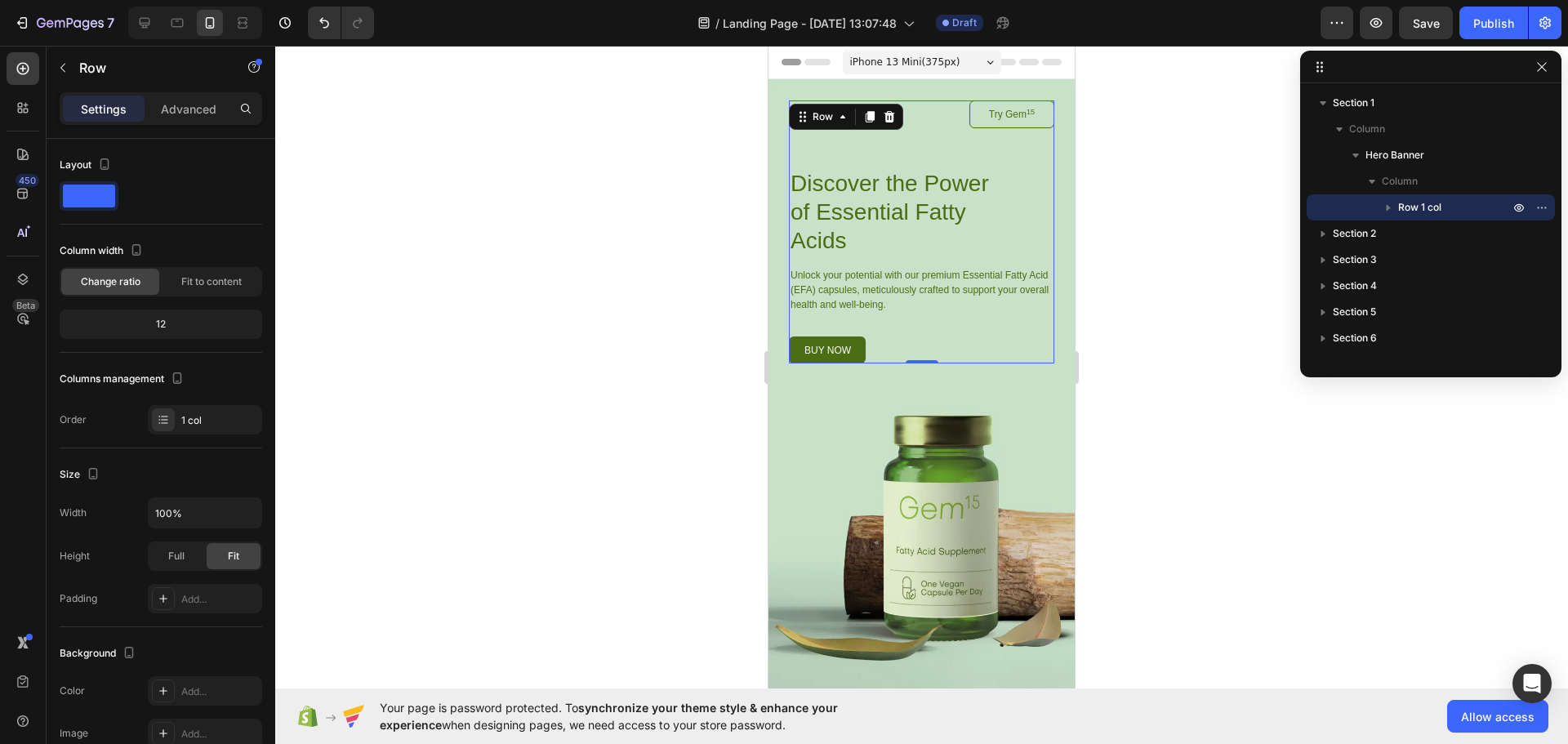
click at [937, 63] on span "iPhone 13 Mini ( 375 px)" at bounding box center [905, 62] width 110 height 17
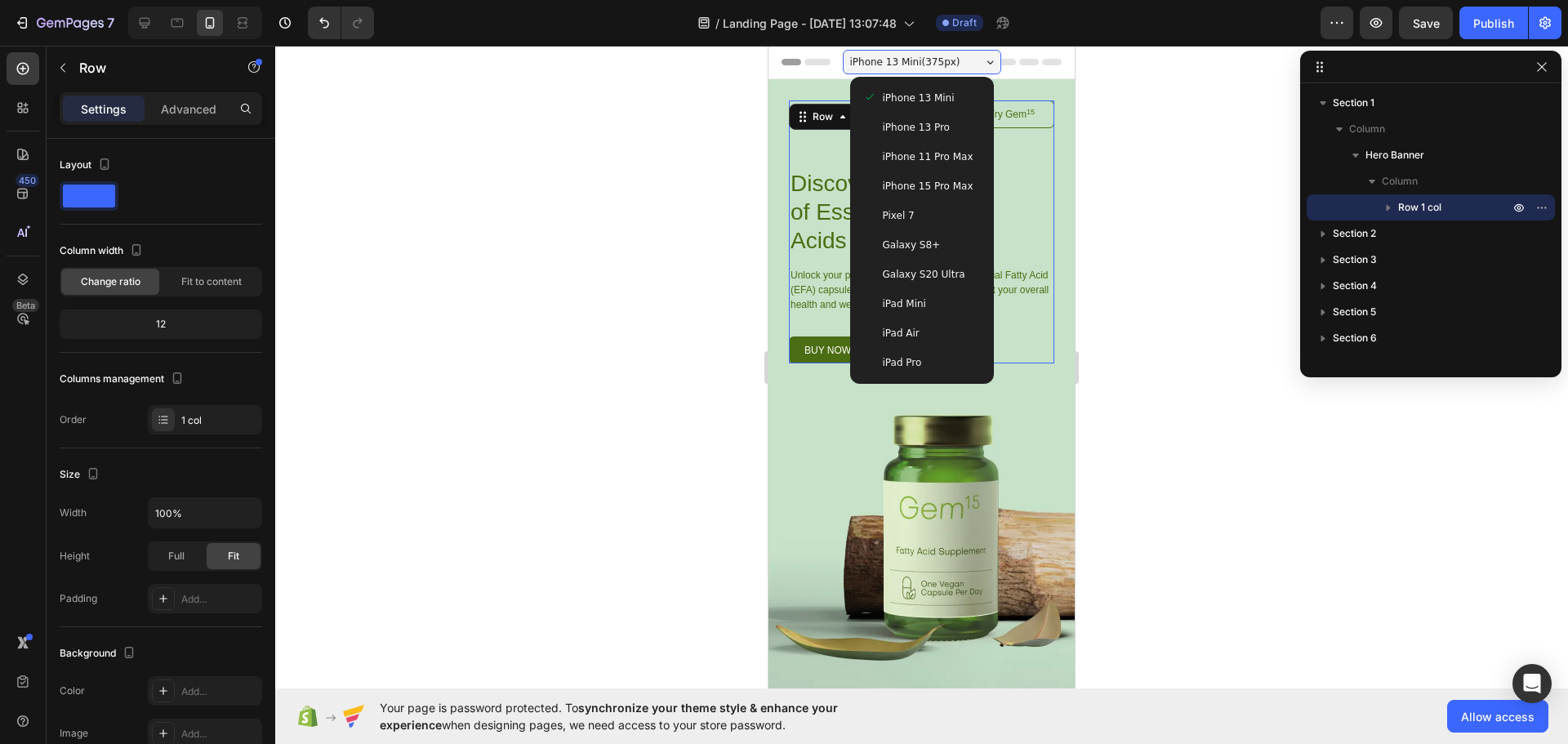
click at [900, 183] on span "iPhone 15 Pro Max" at bounding box center [928, 186] width 90 height 17
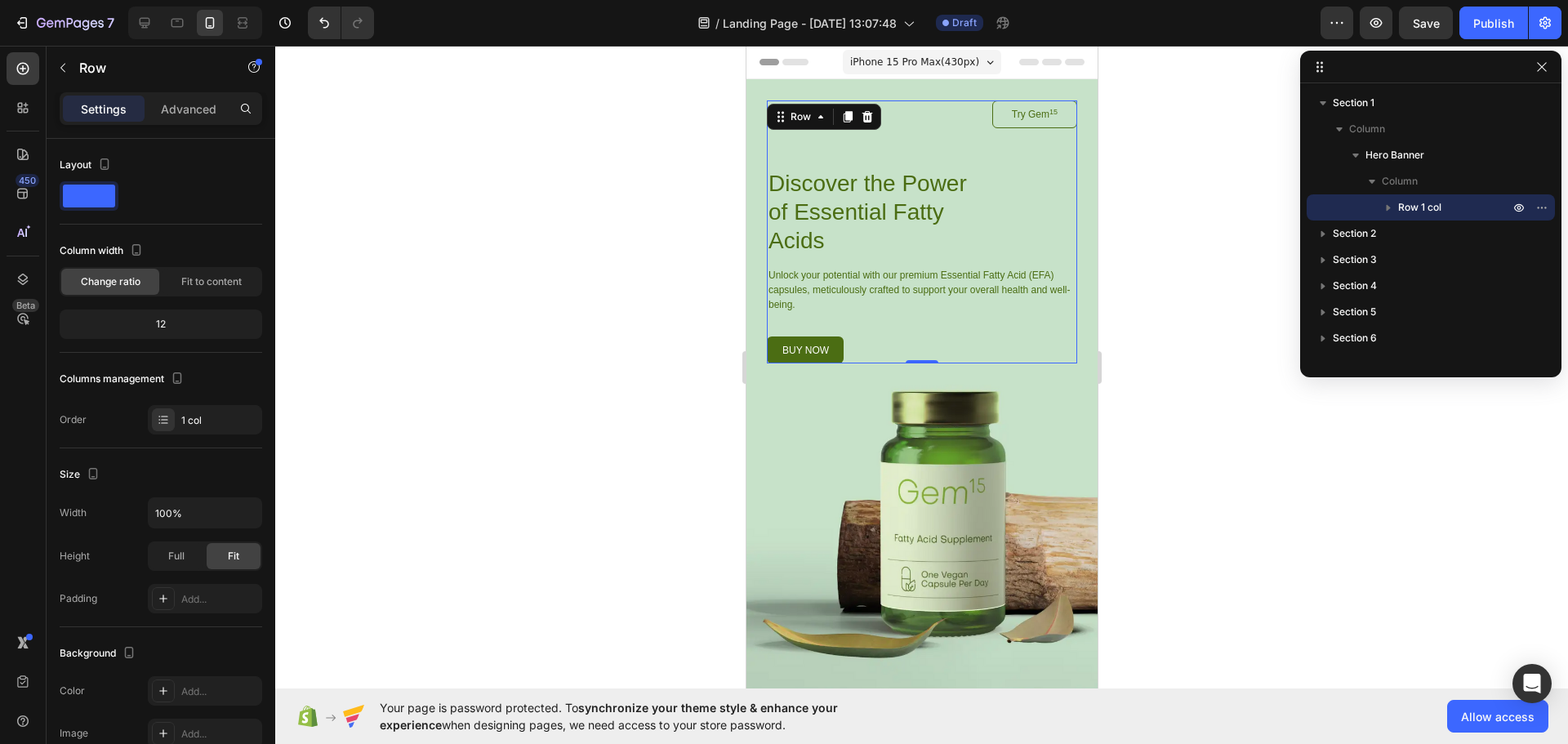
click at [937, 63] on span "iPhone 15 Pro Max ( 430 px)" at bounding box center [914, 62] width 129 height 17
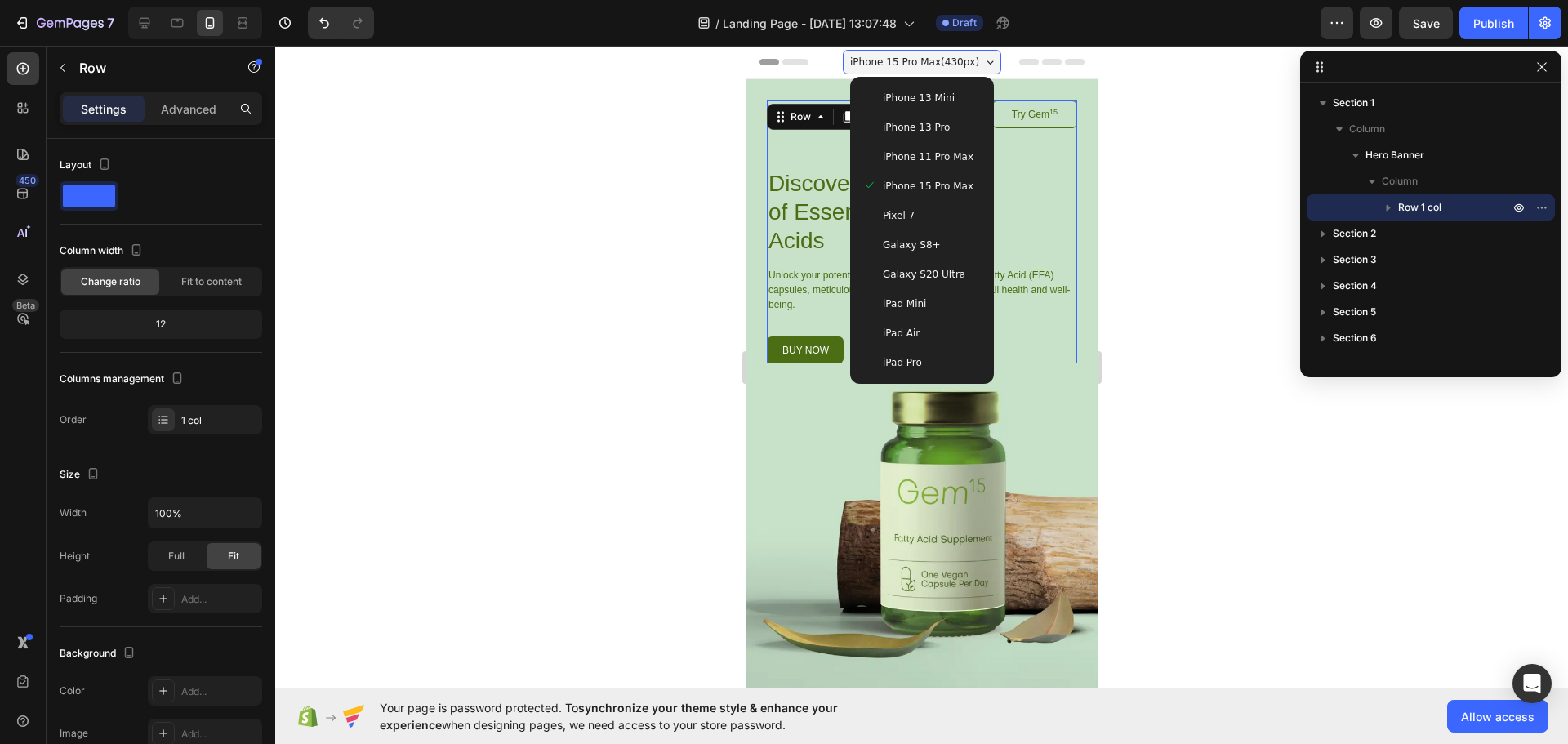
click at [916, 99] on span "iPhone 13 Mini" at bounding box center [918, 98] width 72 height 17
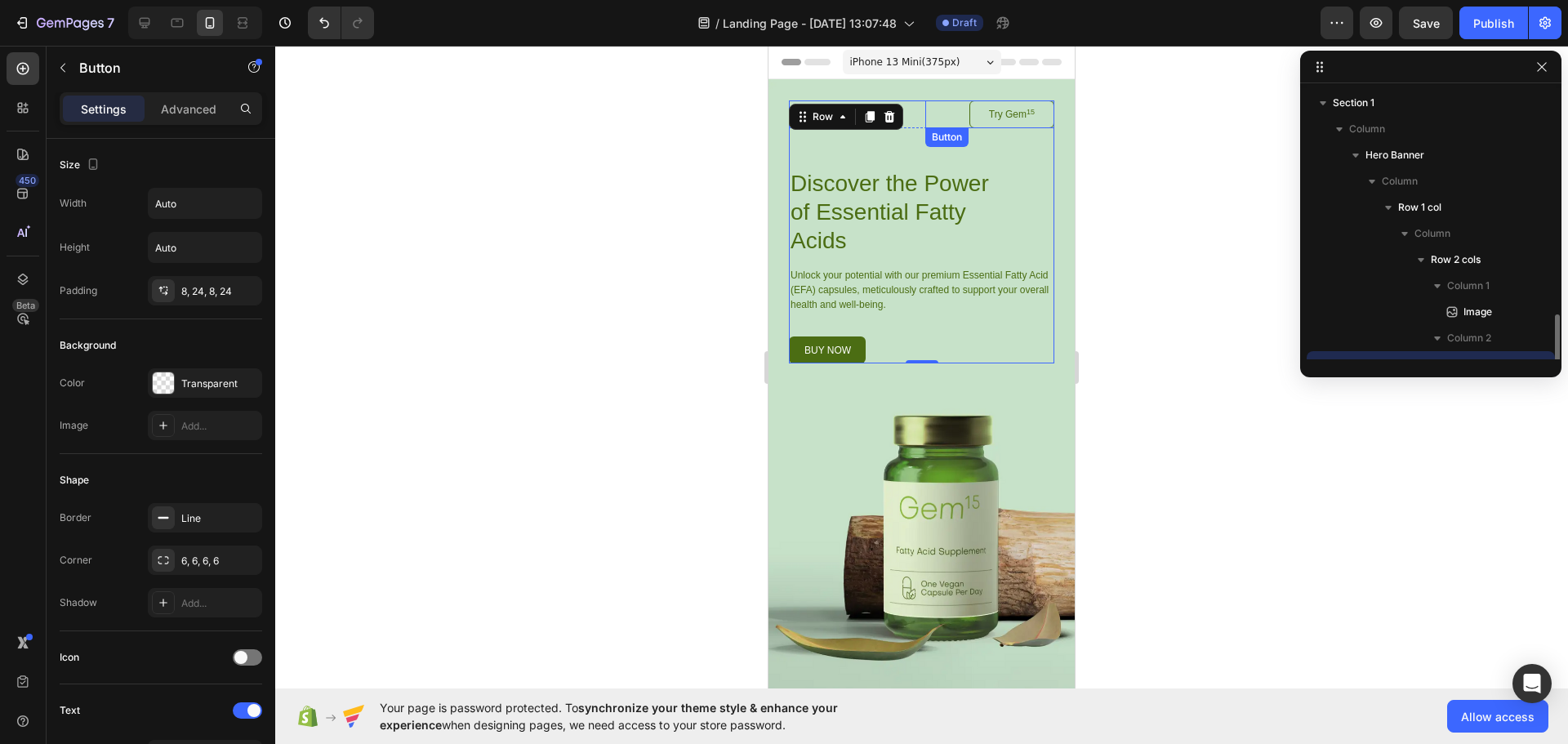
click at [1014, 126] on link "Try Gem 15" at bounding box center [1011, 114] width 85 height 28
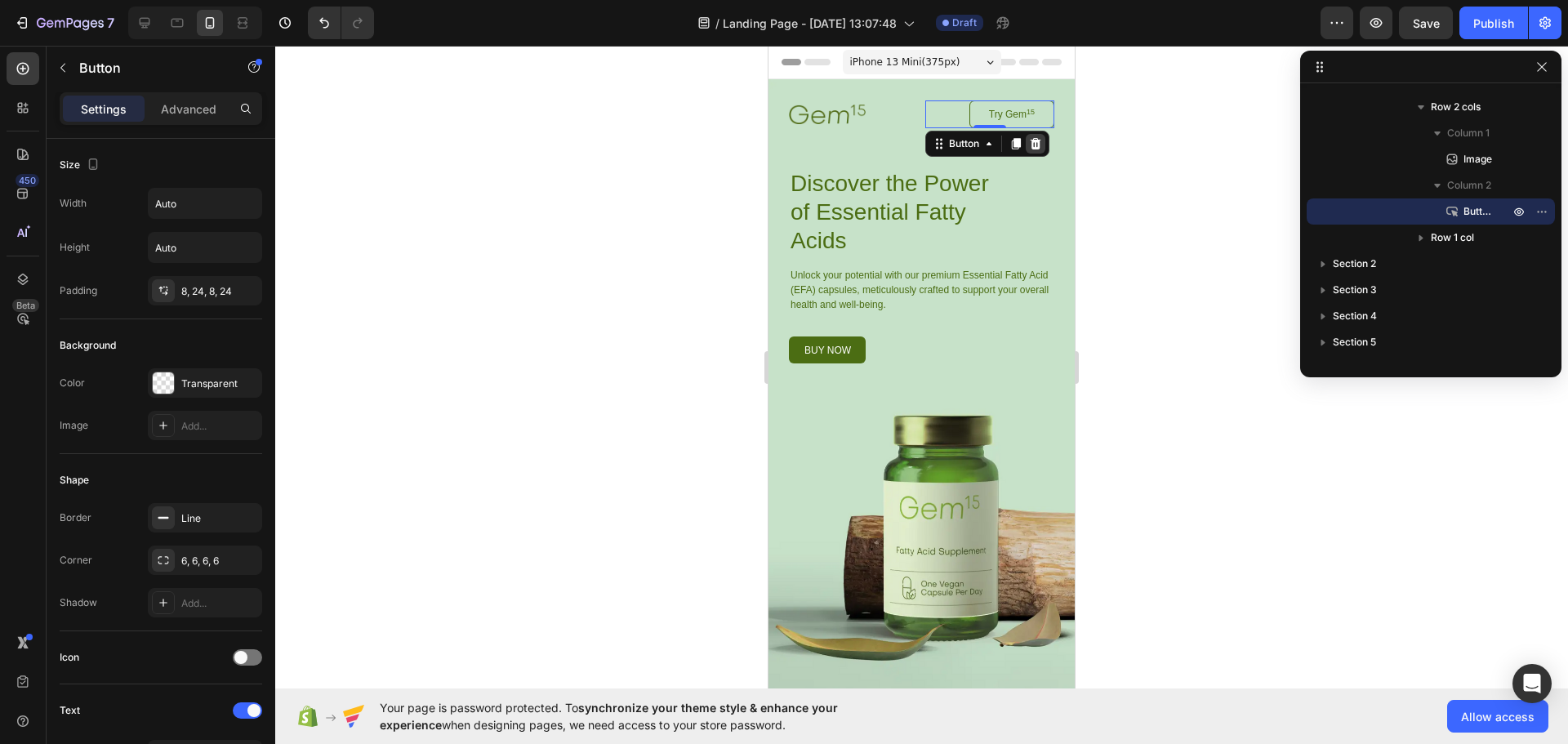
click at [1033, 145] on icon at bounding box center [1035, 144] width 11 height 12
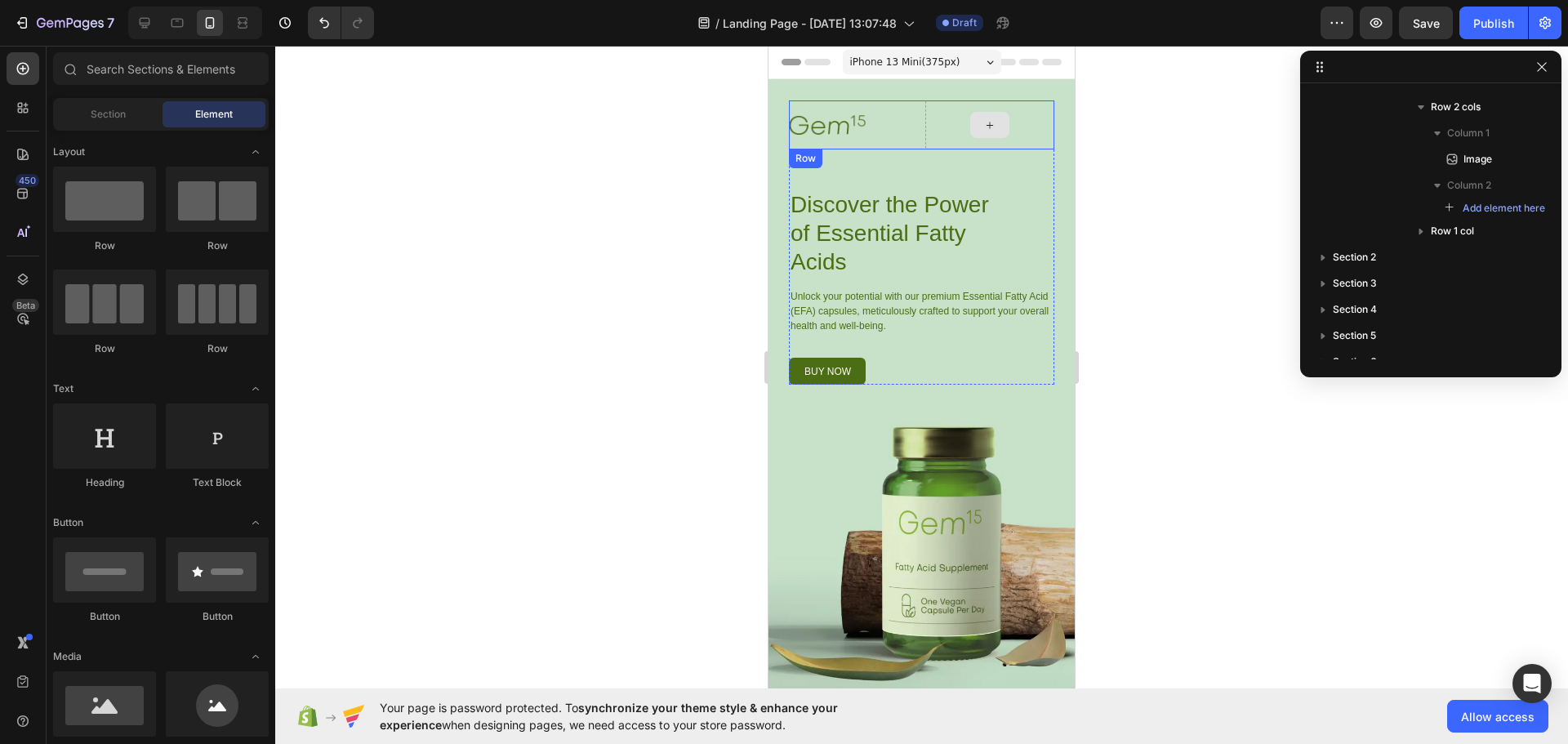
click at [1018, 137] on div at bounding box center [990, 124] width 130 height 49
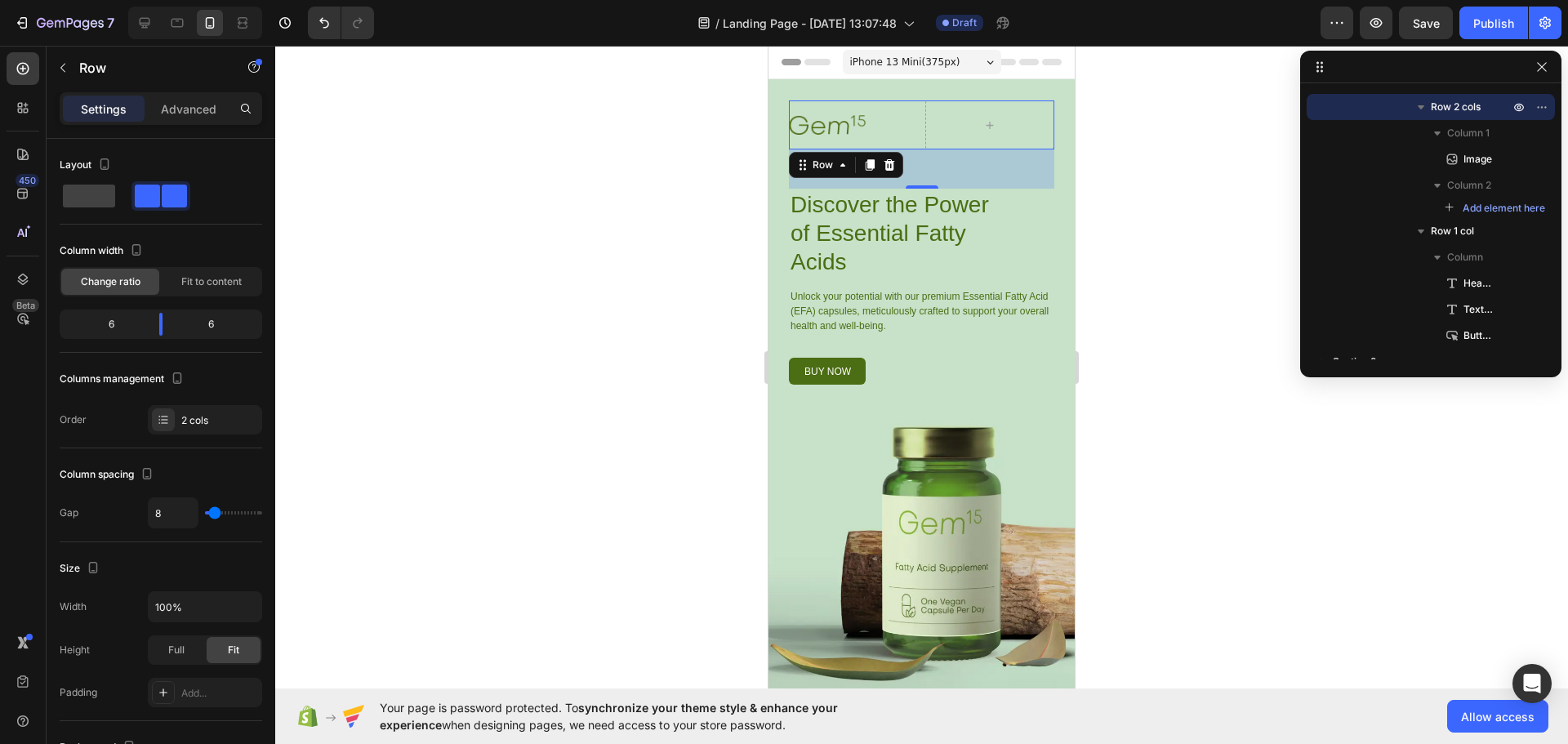
click at [700, 162] on div at bounding box center [921, 394] width 1293 height 698
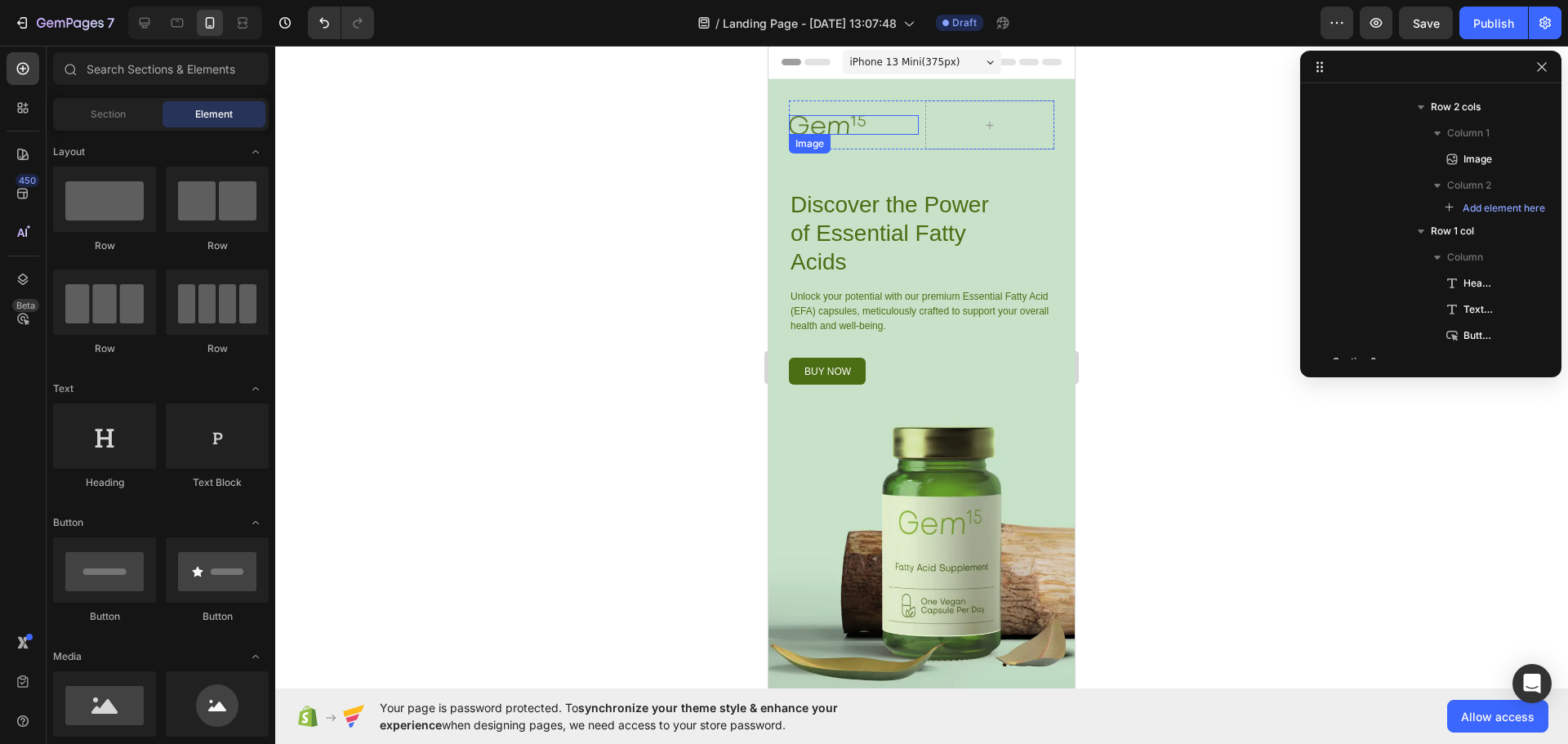
click at [845, 128] on img at bounding box center [827, 125] width 77 height 21
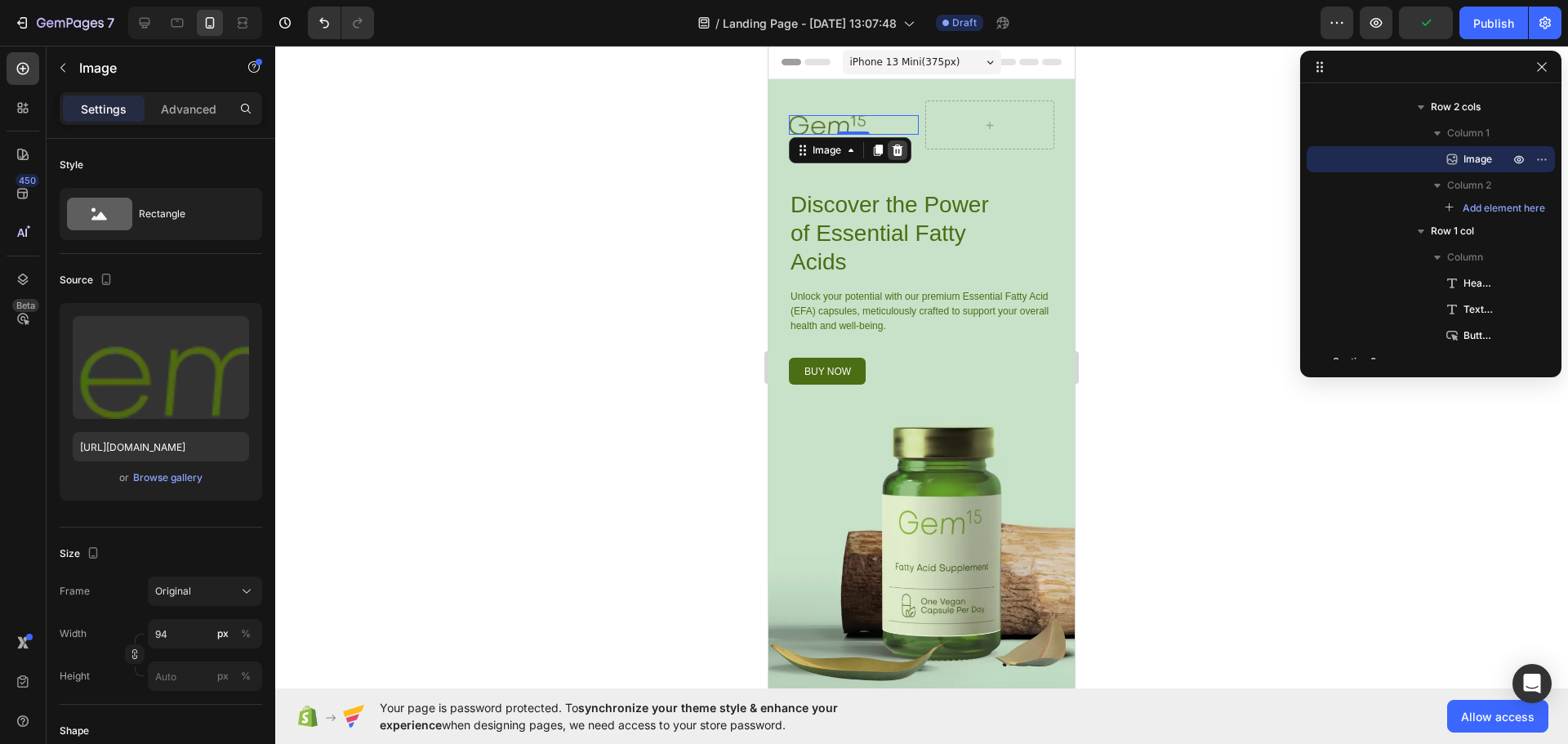
click at [895, 150] on icon at bounding box center [898, 151] width 13 height 13
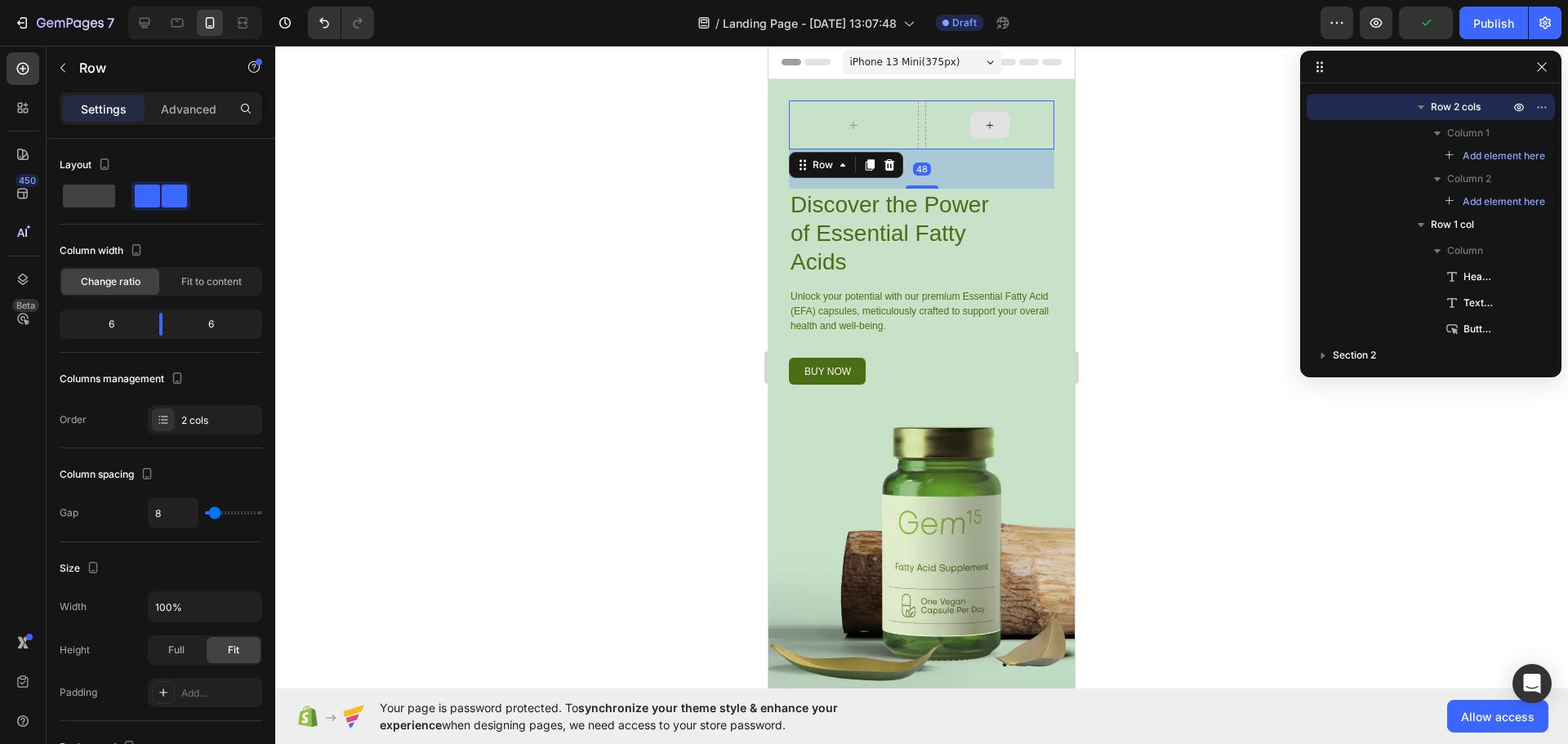
click at [934, 144] on div at bounding box center [990, 124] width 130 height 49
click at [929, 124] on div at bounding box center [990, 124] width 130 height 49
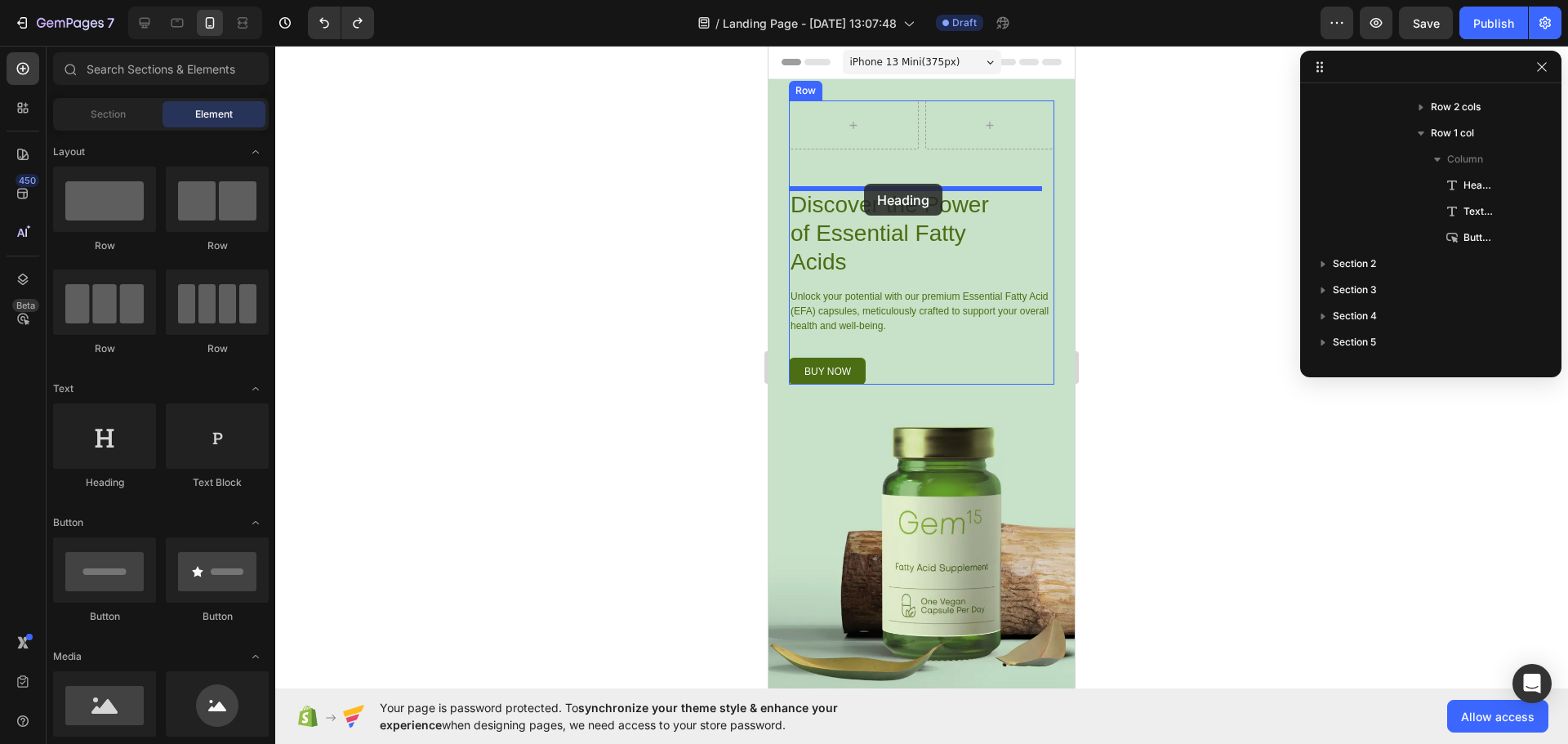
drag, startPoint x: 878, startPoint y: 500, endPoint x: 864, endPoint y: 184, distance: 316.3
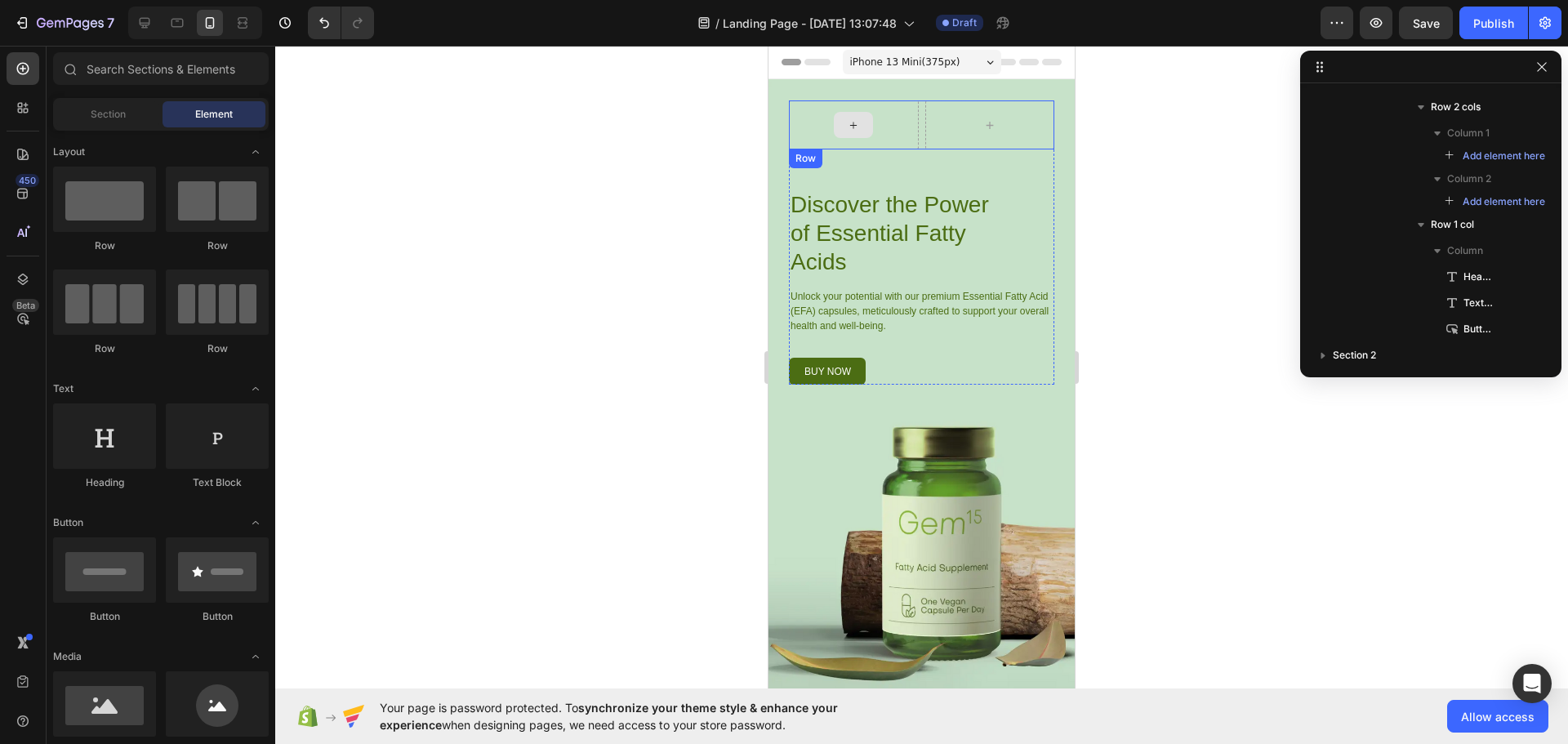
click at [863, 123] on div at bounding box center [853, 125] width 39 height 27
click at [899, 114] on div at bounding box center [853, 124] width 130 height 49
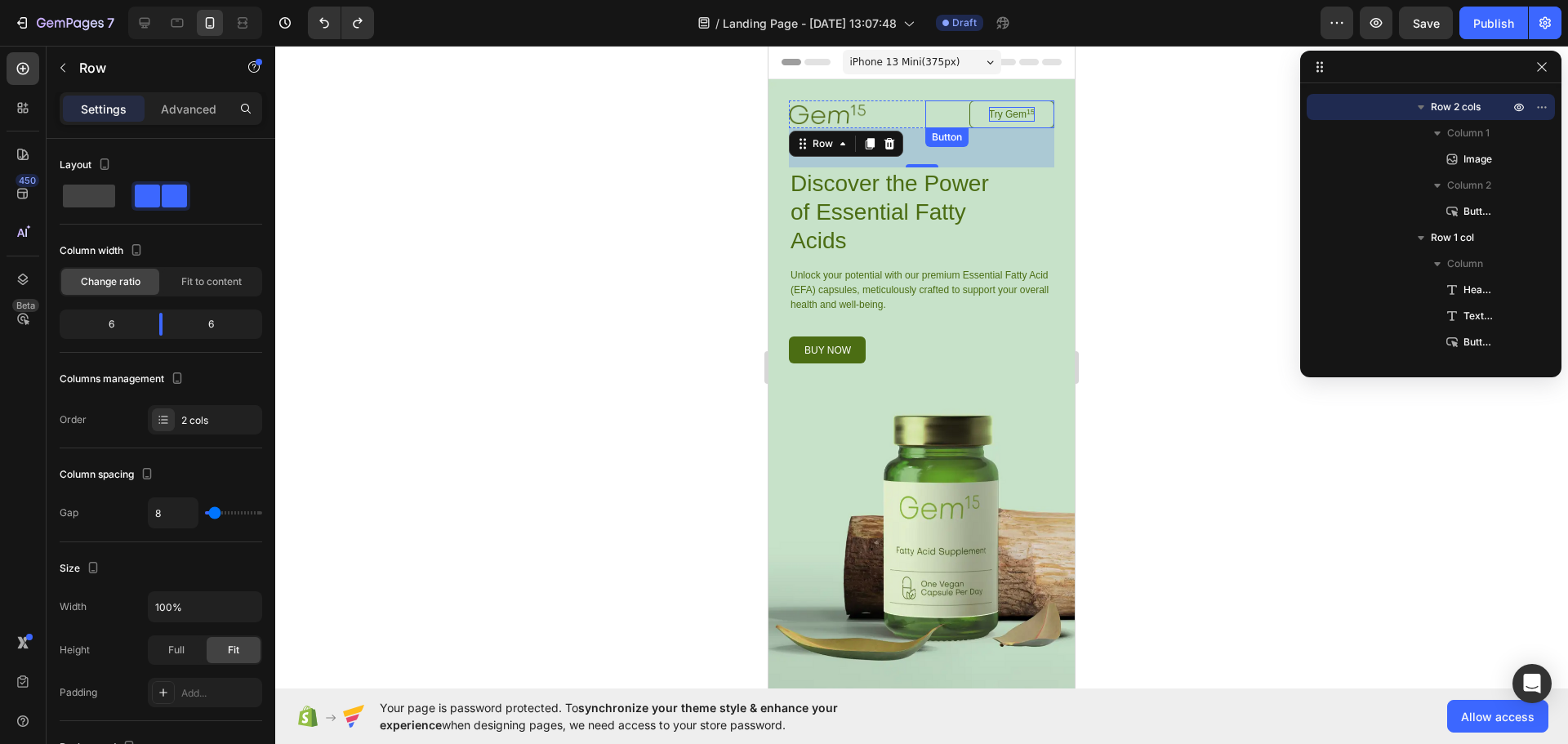
click at [992, 112] on p "Try Gem 15" at bounding box center [1011, 114] width 46 height 15
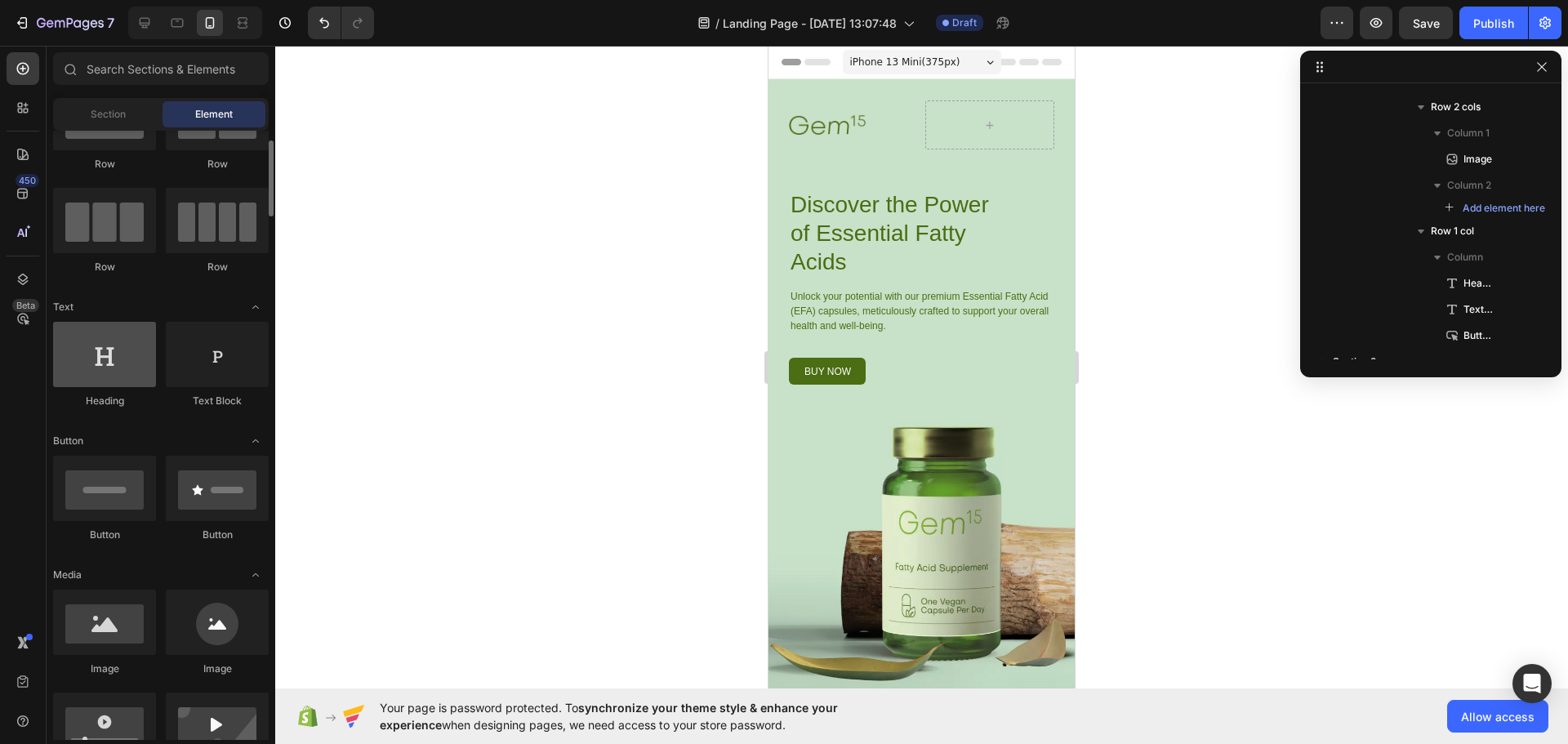
scroll to position [163, 0]
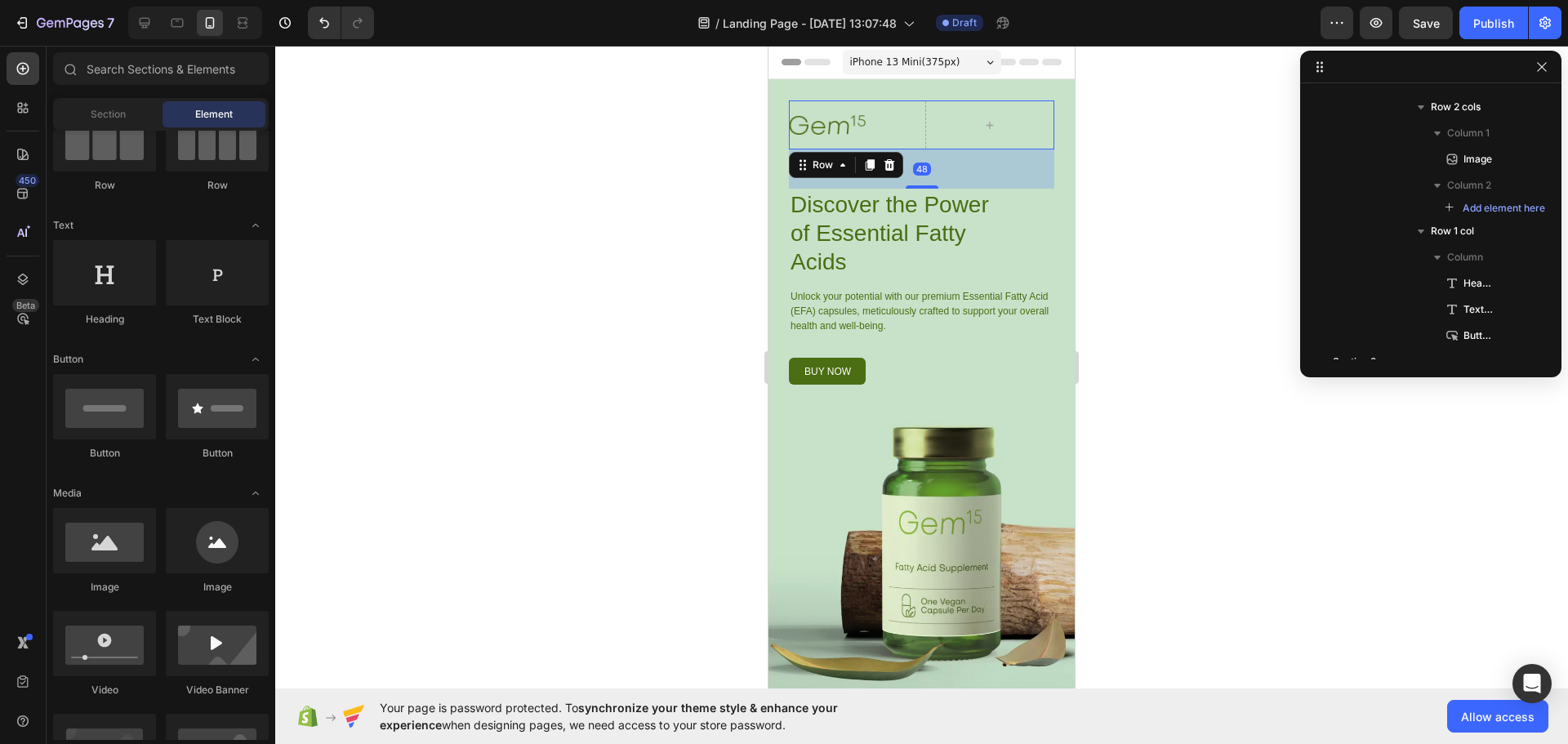
click at [916, 124] on div "Image Row 48" at bounding box center [921, 124] width 265 height 49
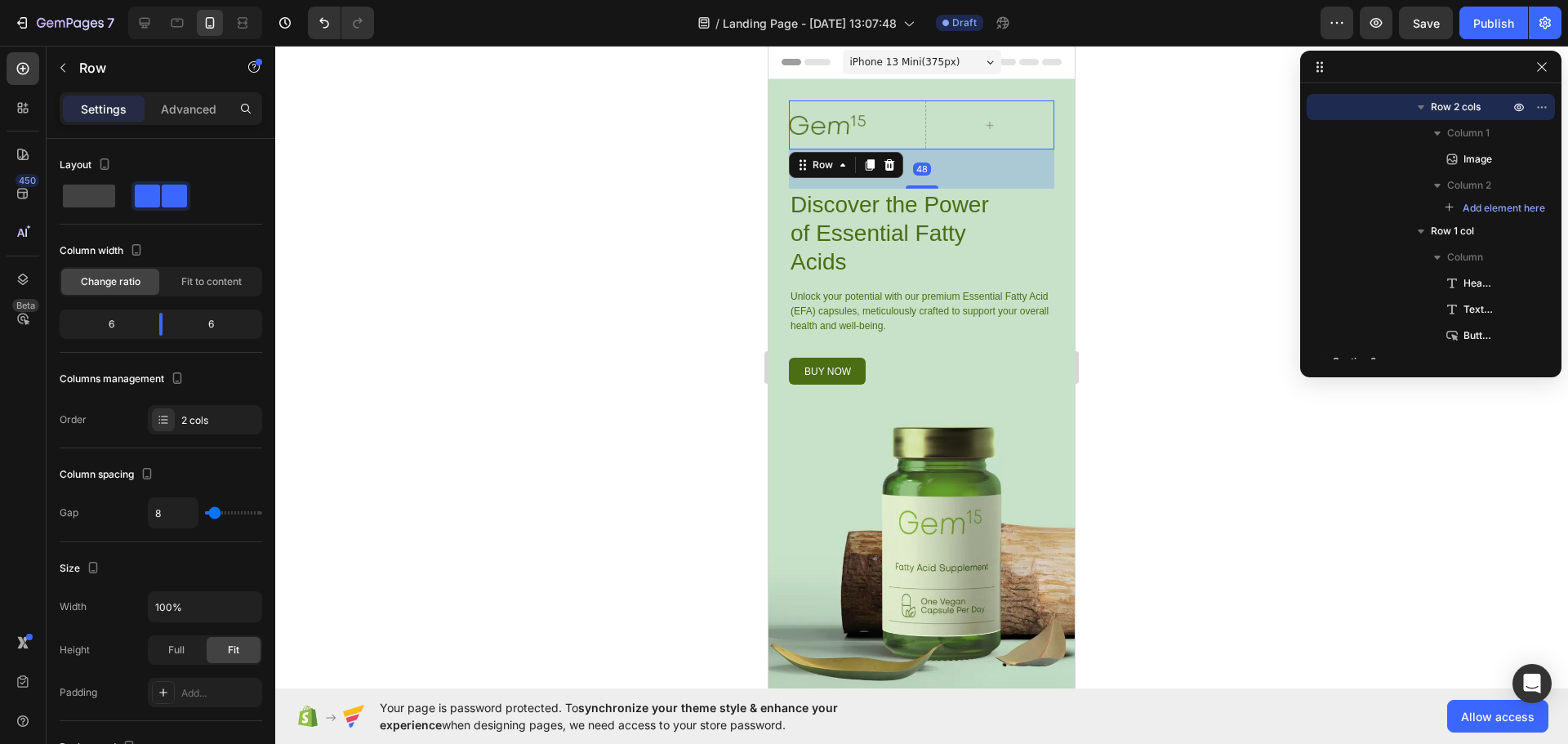
click at [834, 102] on div "Image" at bounding box center [853, 124] width 130 height 49
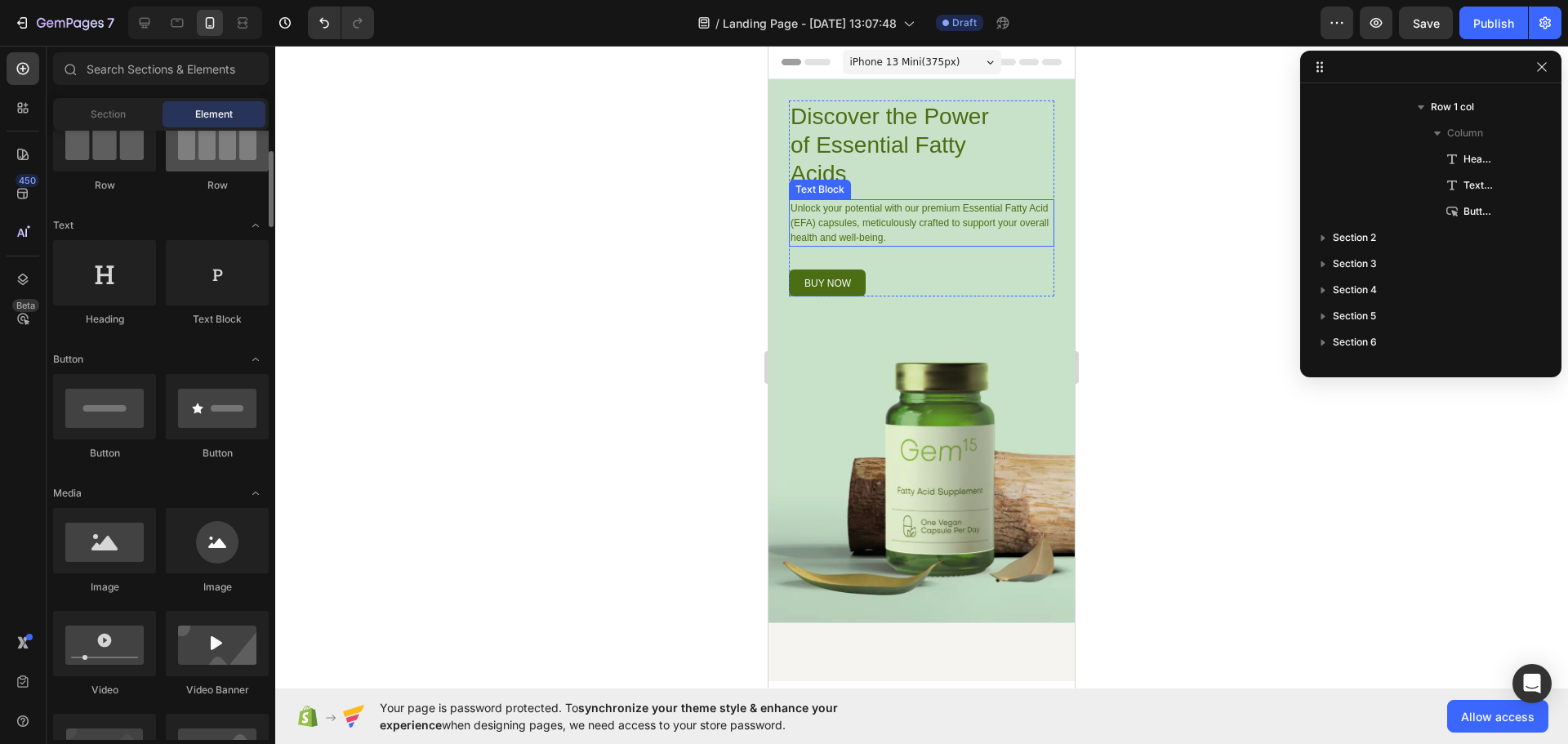
scroll to position [0, 0]
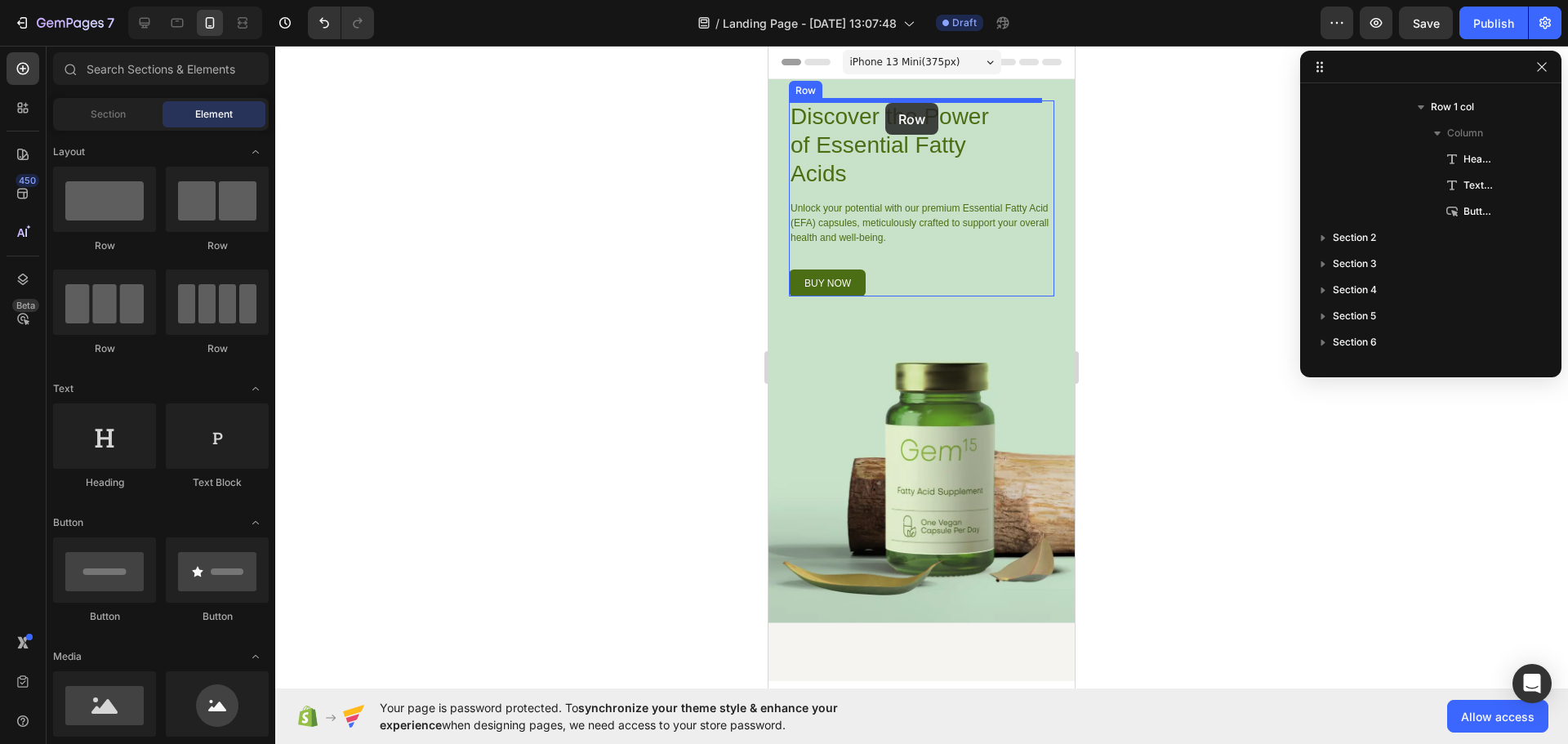
drag, startPoint x: 990, startPoint y: 237, endPoint x: 885, endPoint y: 103, distance: 170.2
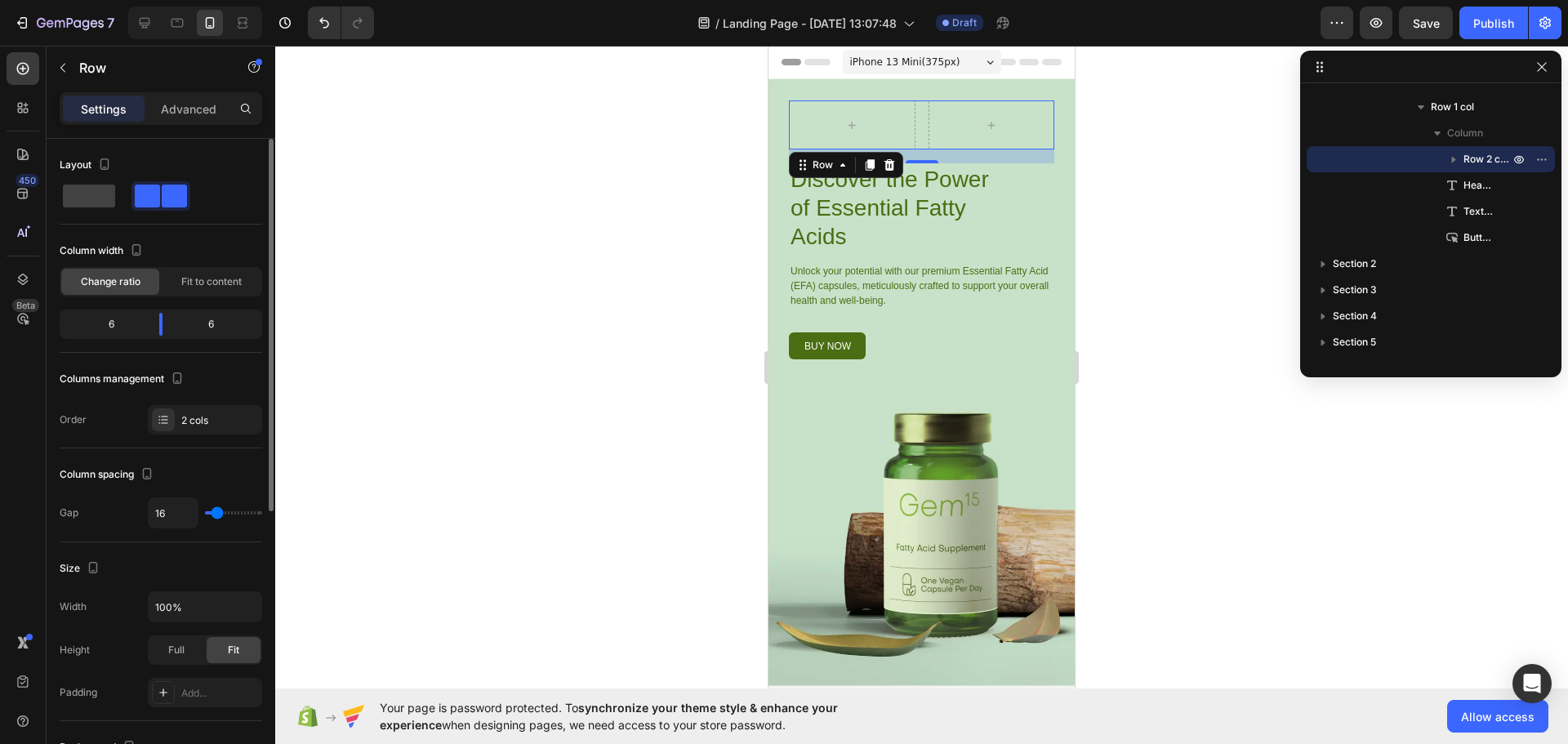
click at [920, 118] on div "Row 17" at bounding box center [921, 124] width 265 height 49
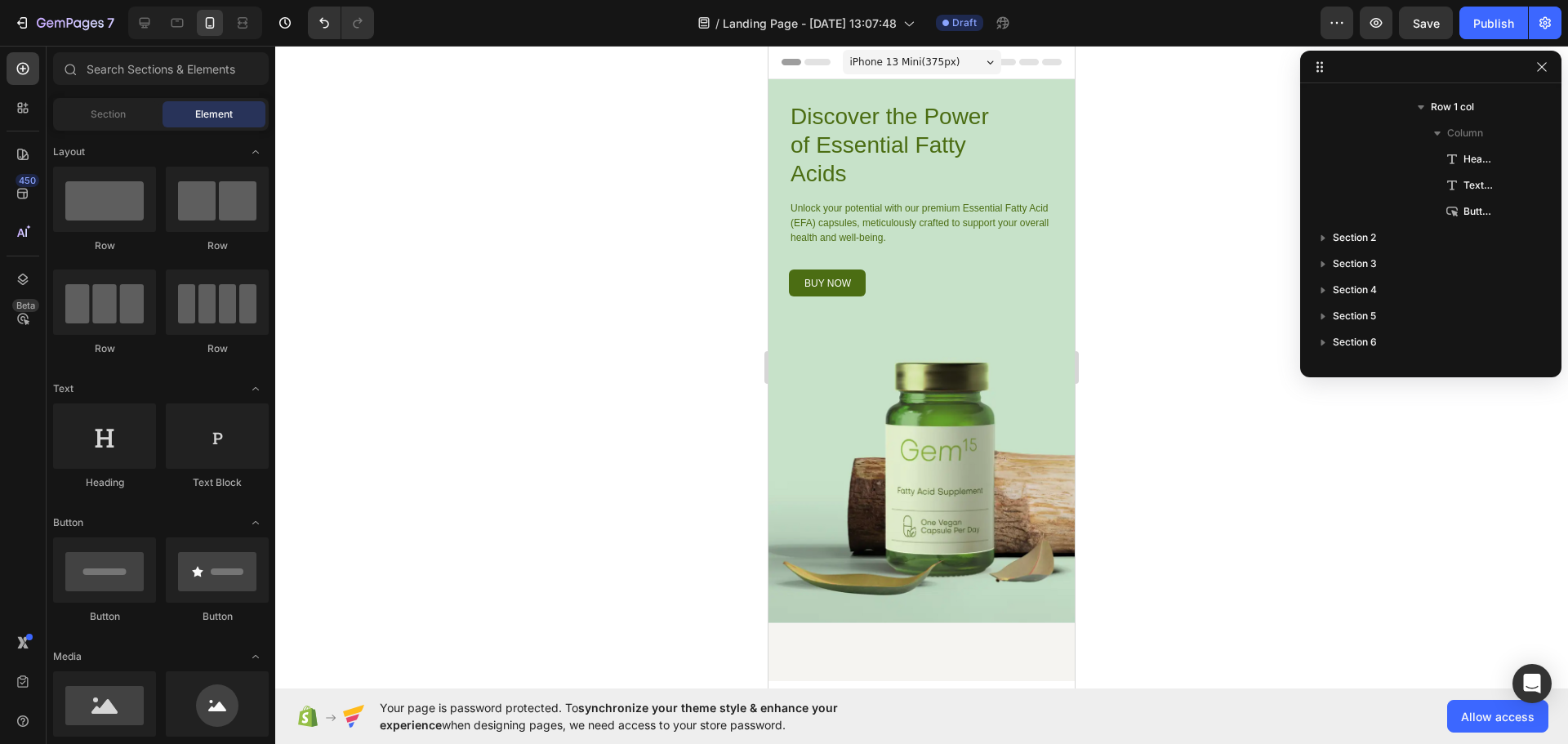
scroll to position [245, 0]
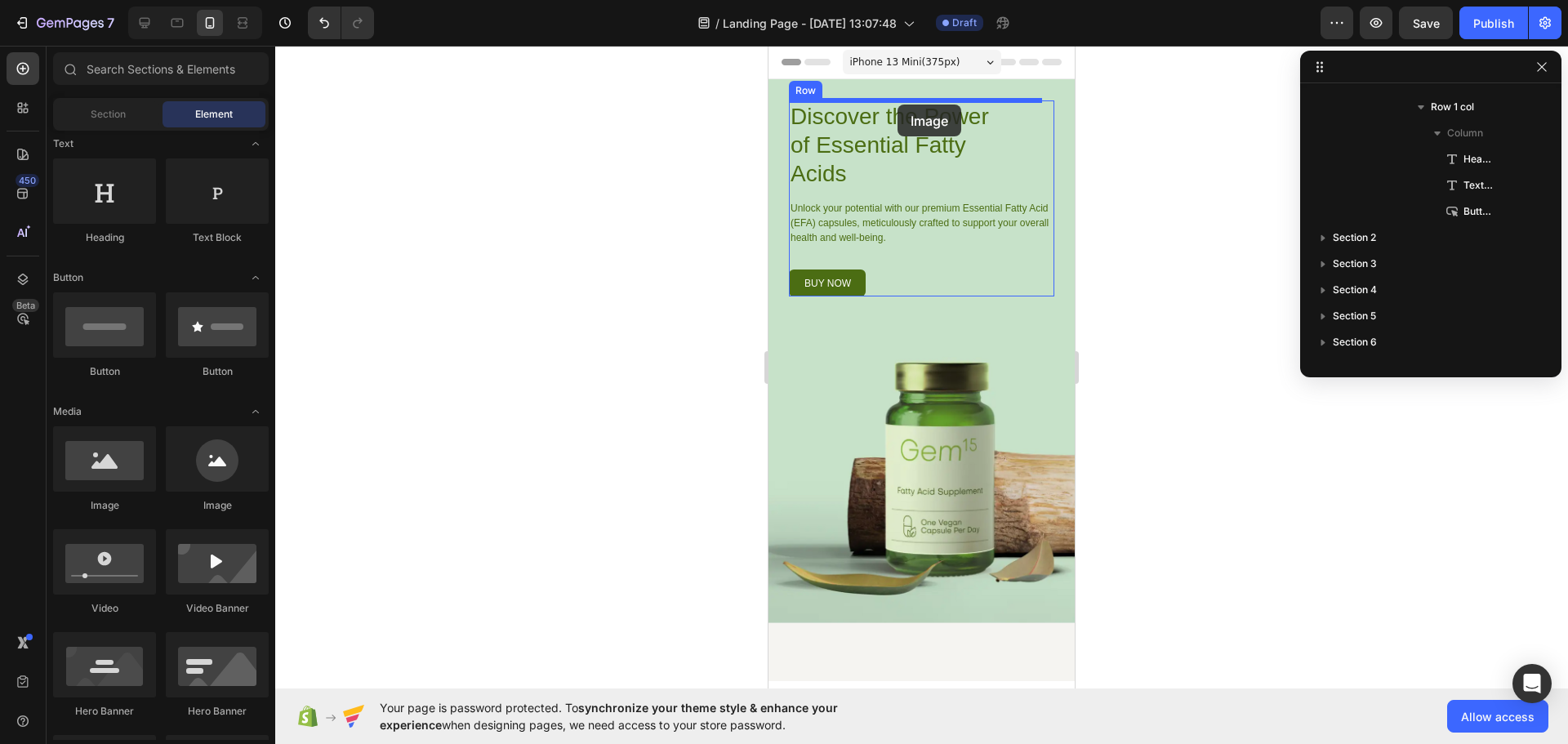
drag, startPoint x: 882, startPoint y: 501, endPoint x: 897, endPoint y: 104, distance: 397.3
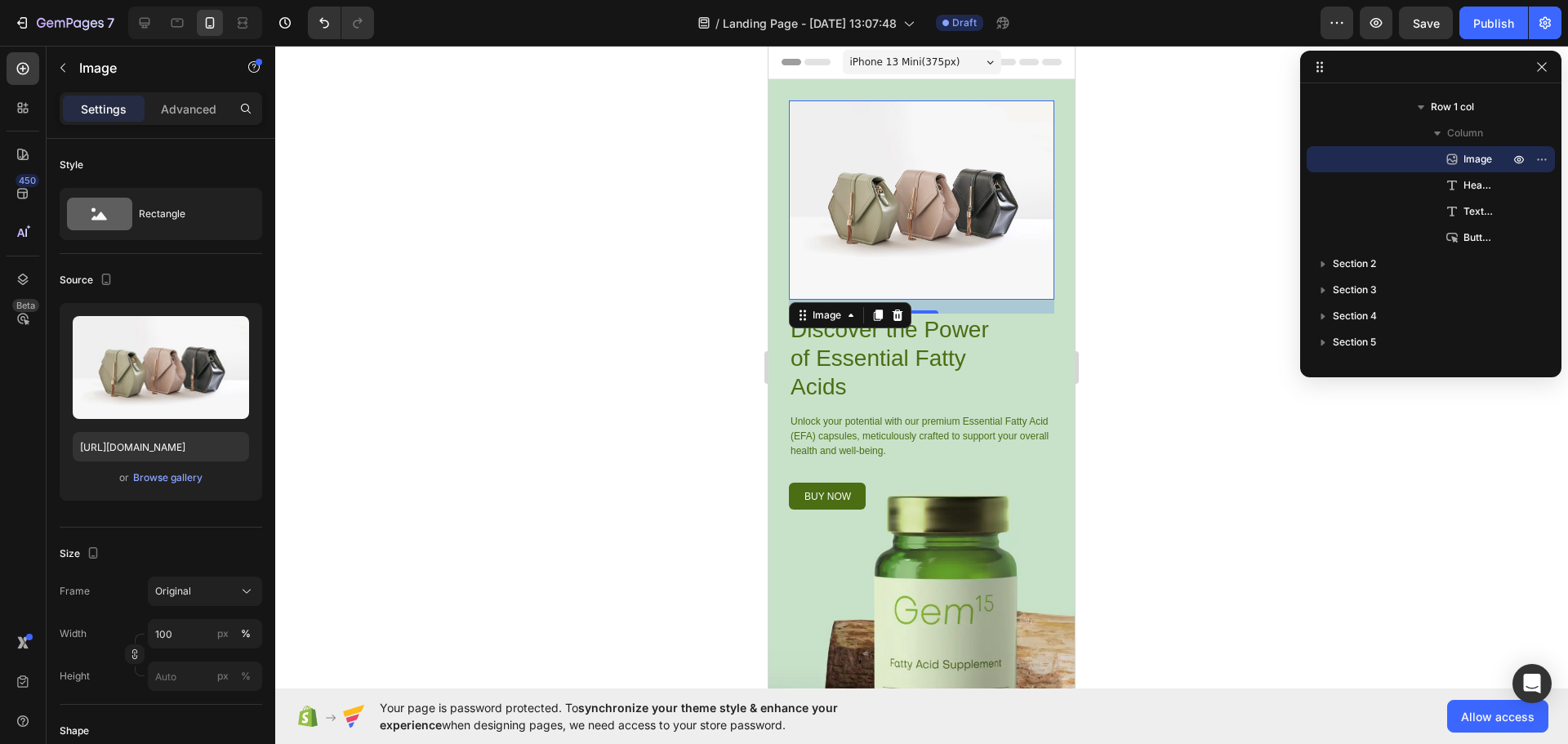
click at [938, 205] on img at bounding box center [921, 200] width 265 height 200
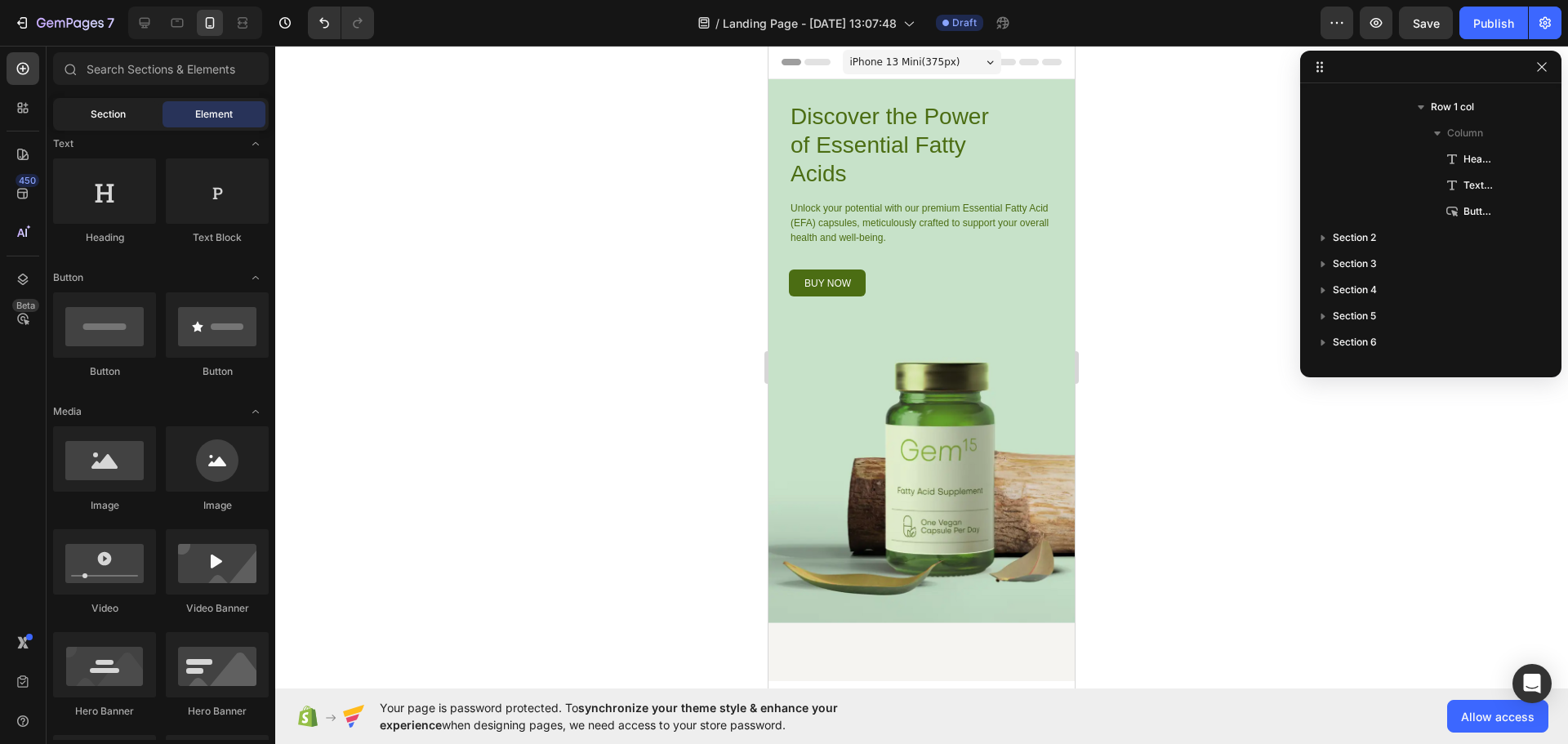
click at [123, 114] on span "Section" at bounding box center [108, 114] width 35 height 15
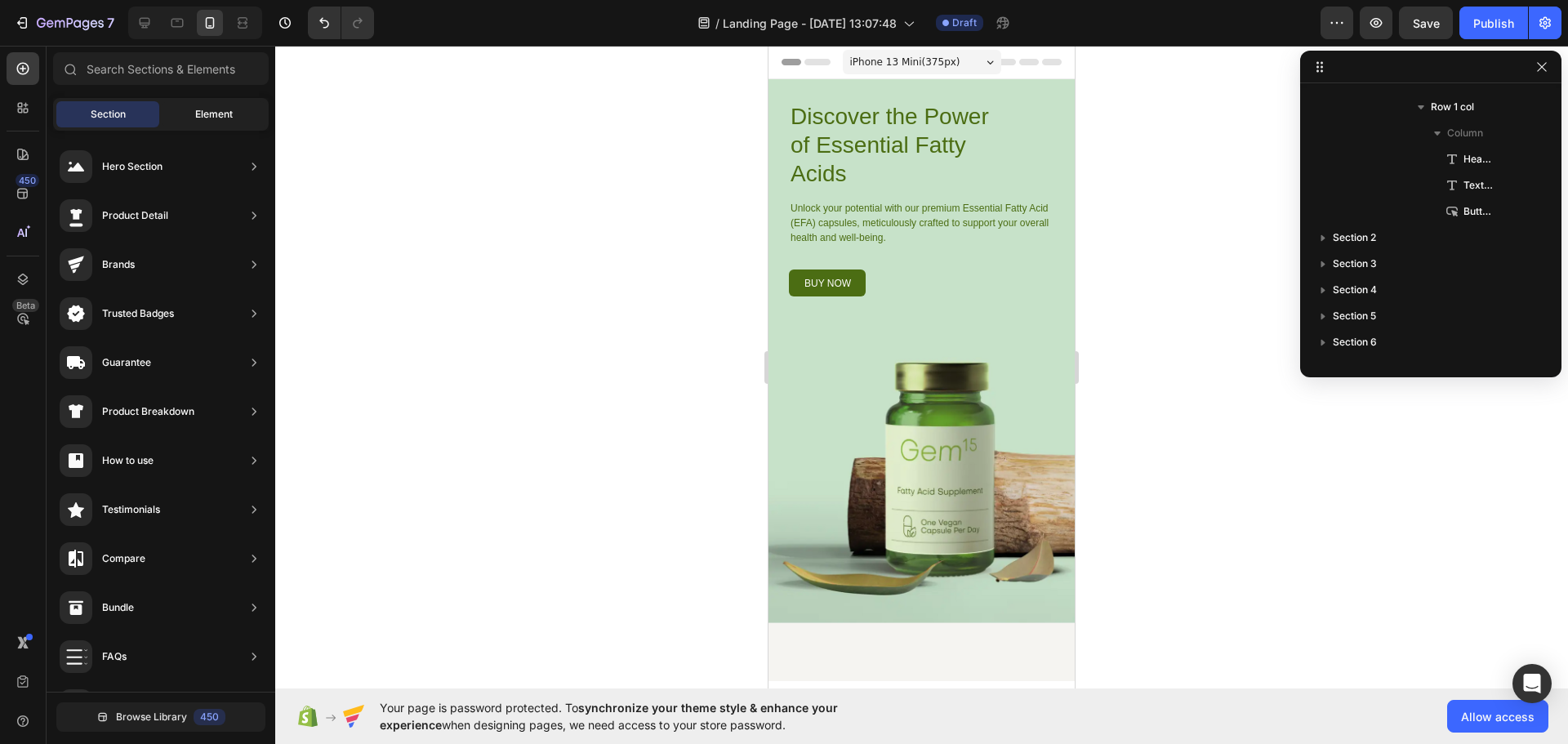
click at [209, 115] on span "Element" at bounding box center [214, 114] width 37 height 15
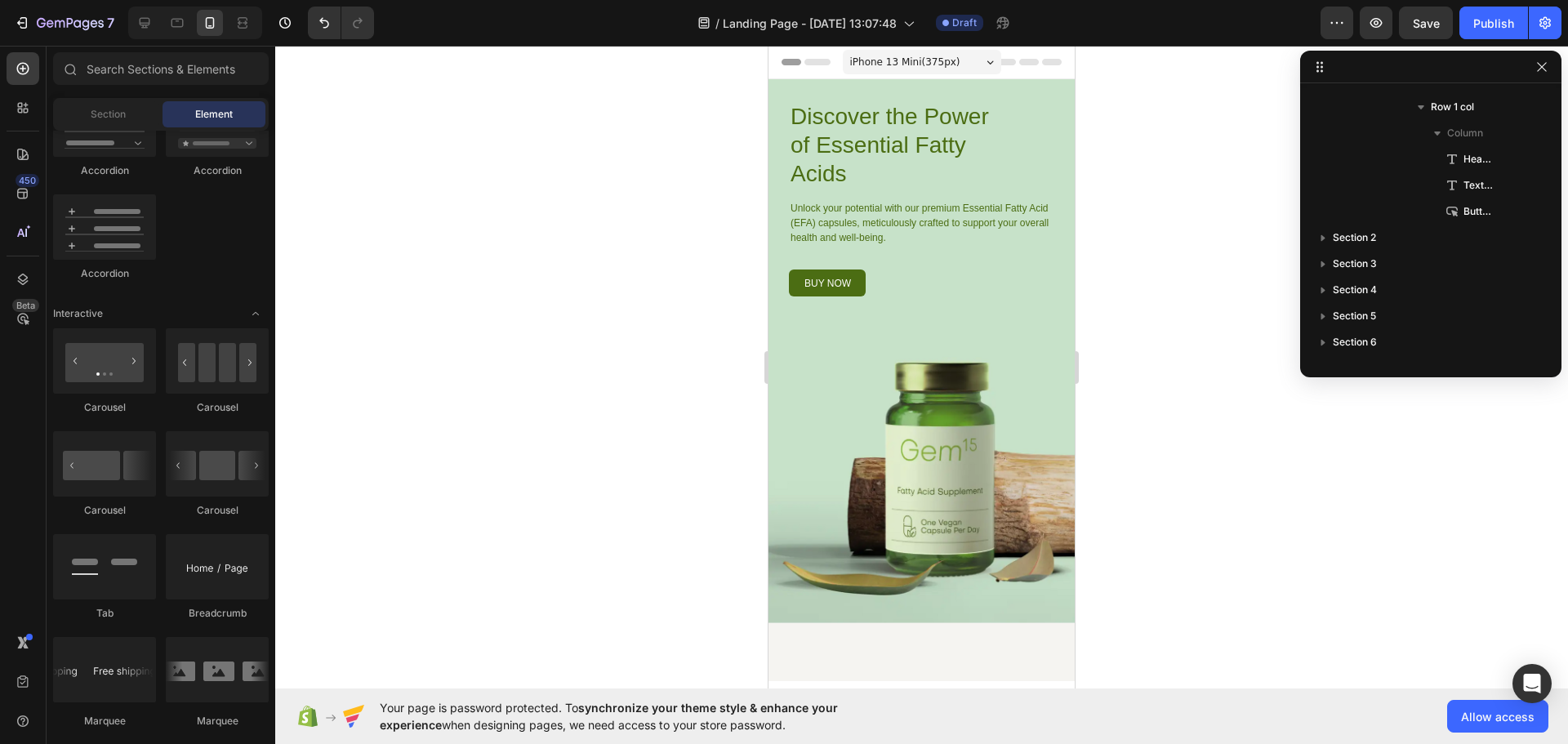
scroll to position [1143, 0]
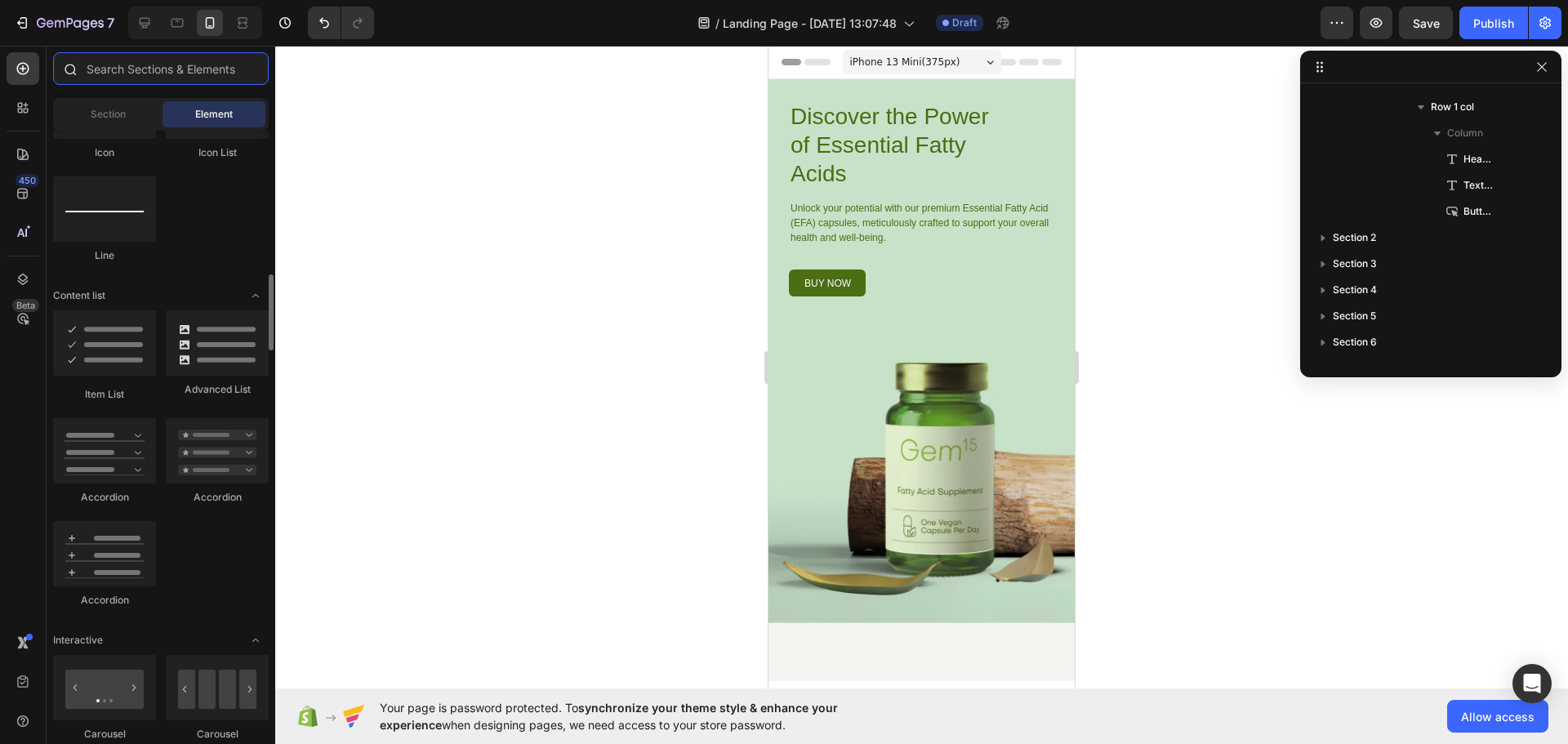
click at [145, 69] on input "text" at bounding box center [161, 68] width 215 height 32
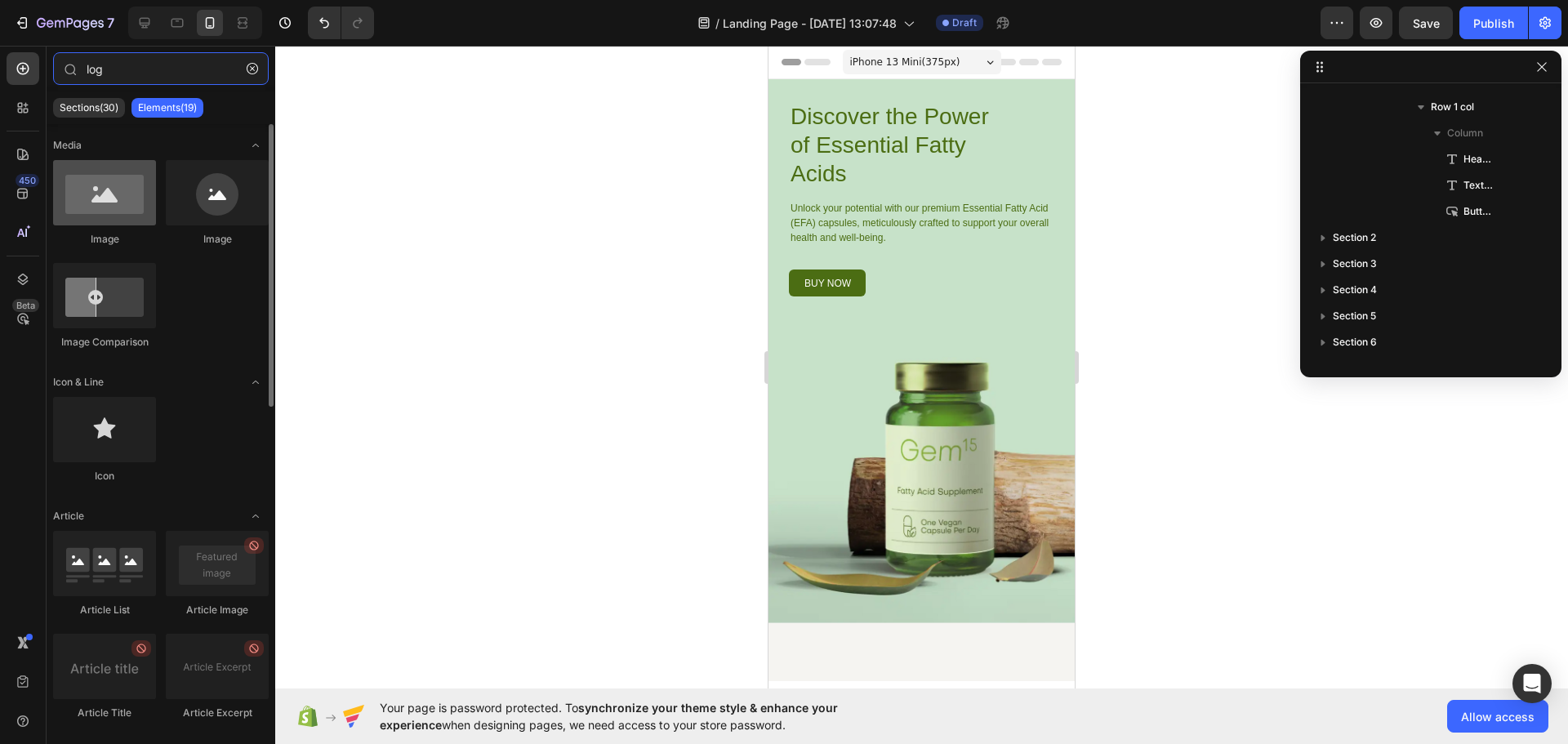
type input "log"
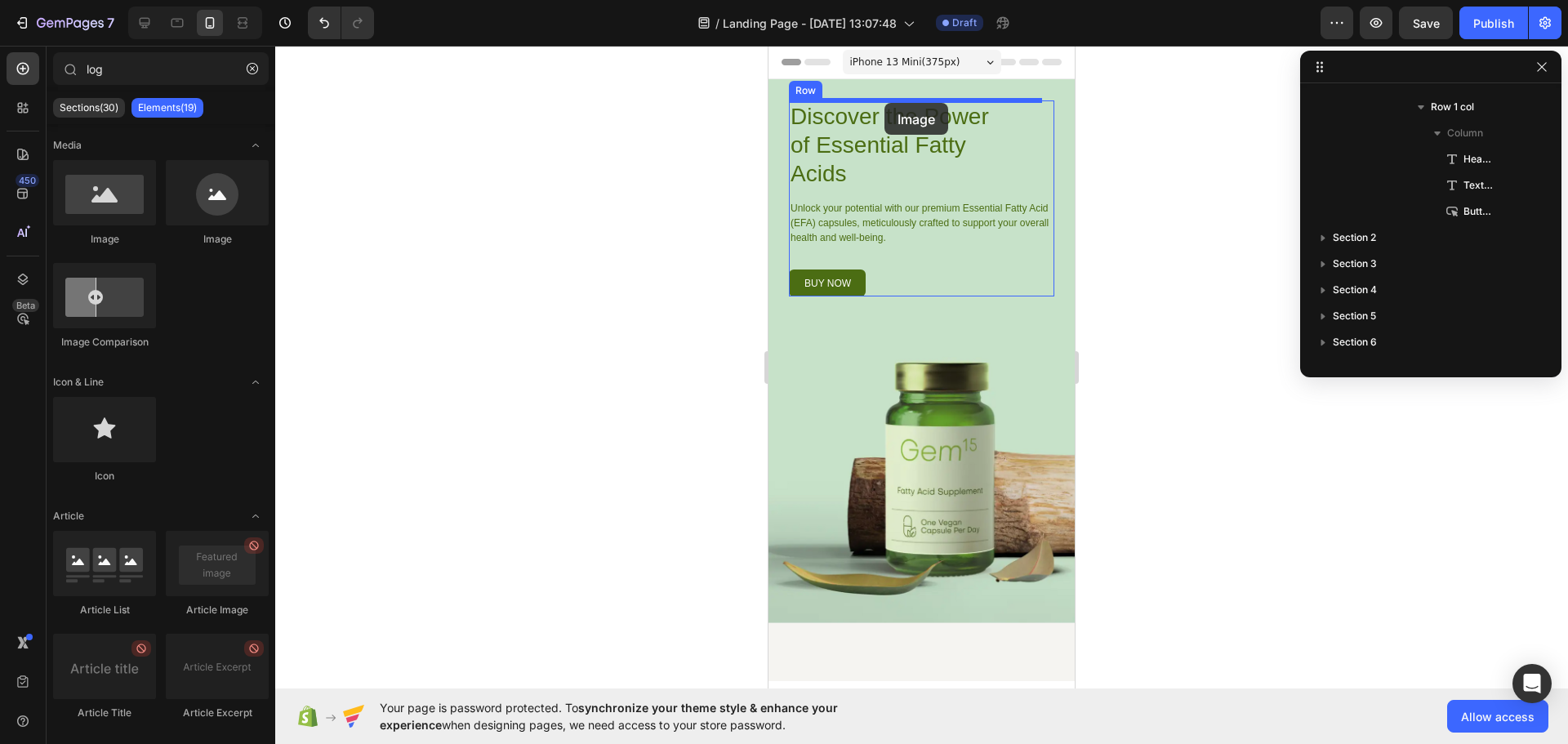
drag, startPoint x: 857, startPoint y: 251, endPoint x: 885, endPoint y: 103, distance: 150.6
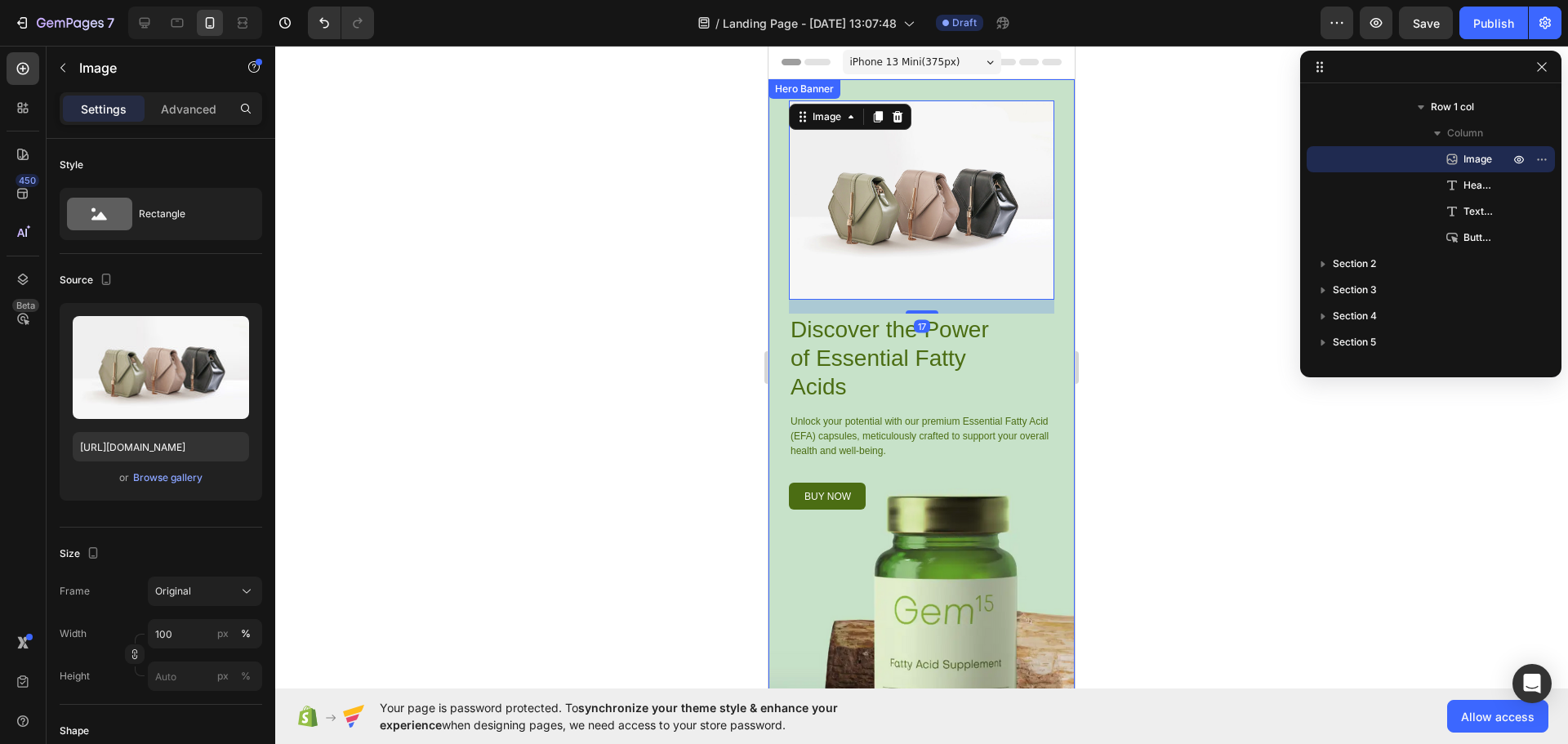
click at [670, 179] on div at bounding box center [921, 394] width 1293 height 698
